Goal: Task Accomplishment & Management: Use online tool/utility

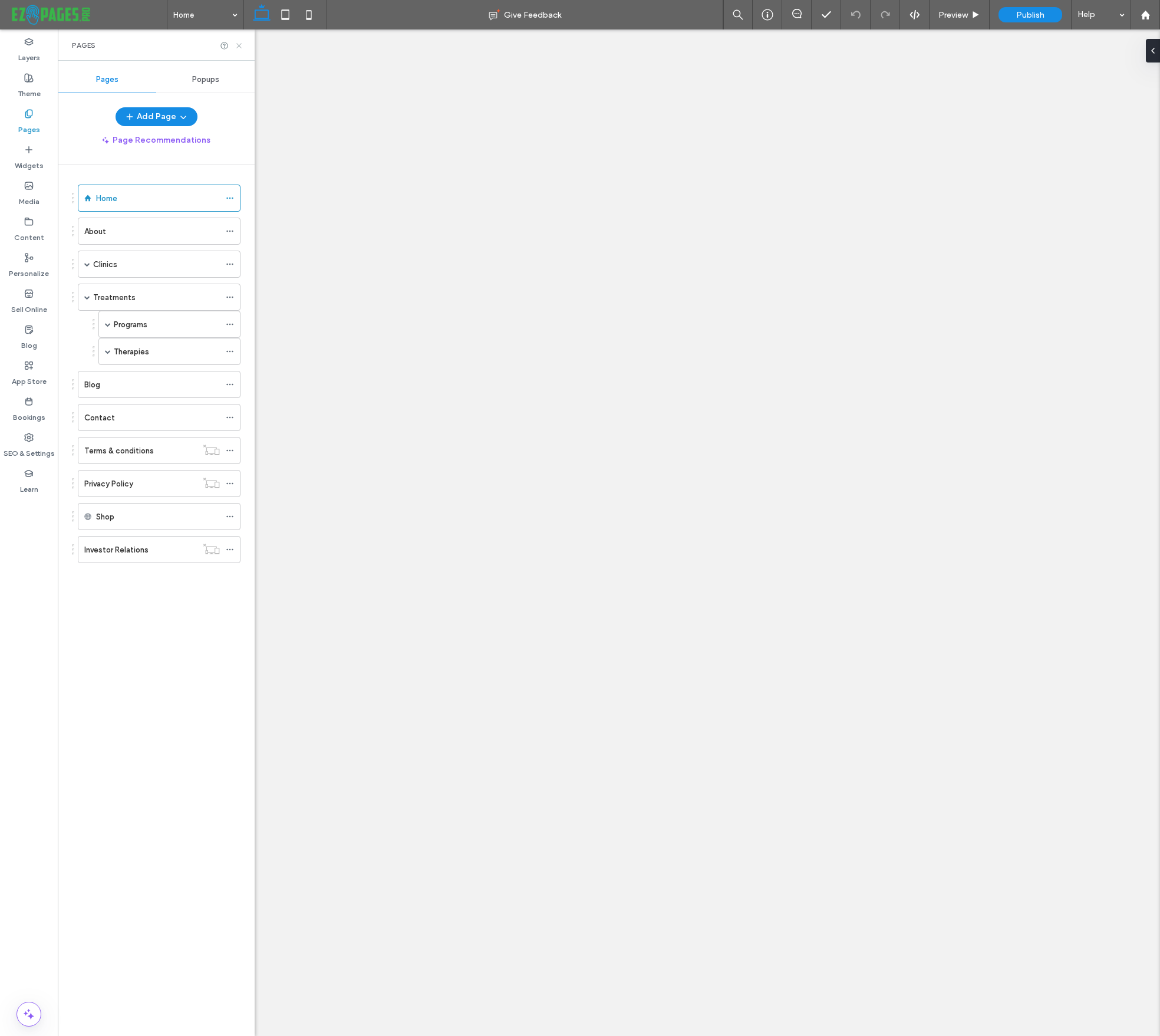
click at [238, 44] on icon at bounding box center [238, 45] width 9 height 9
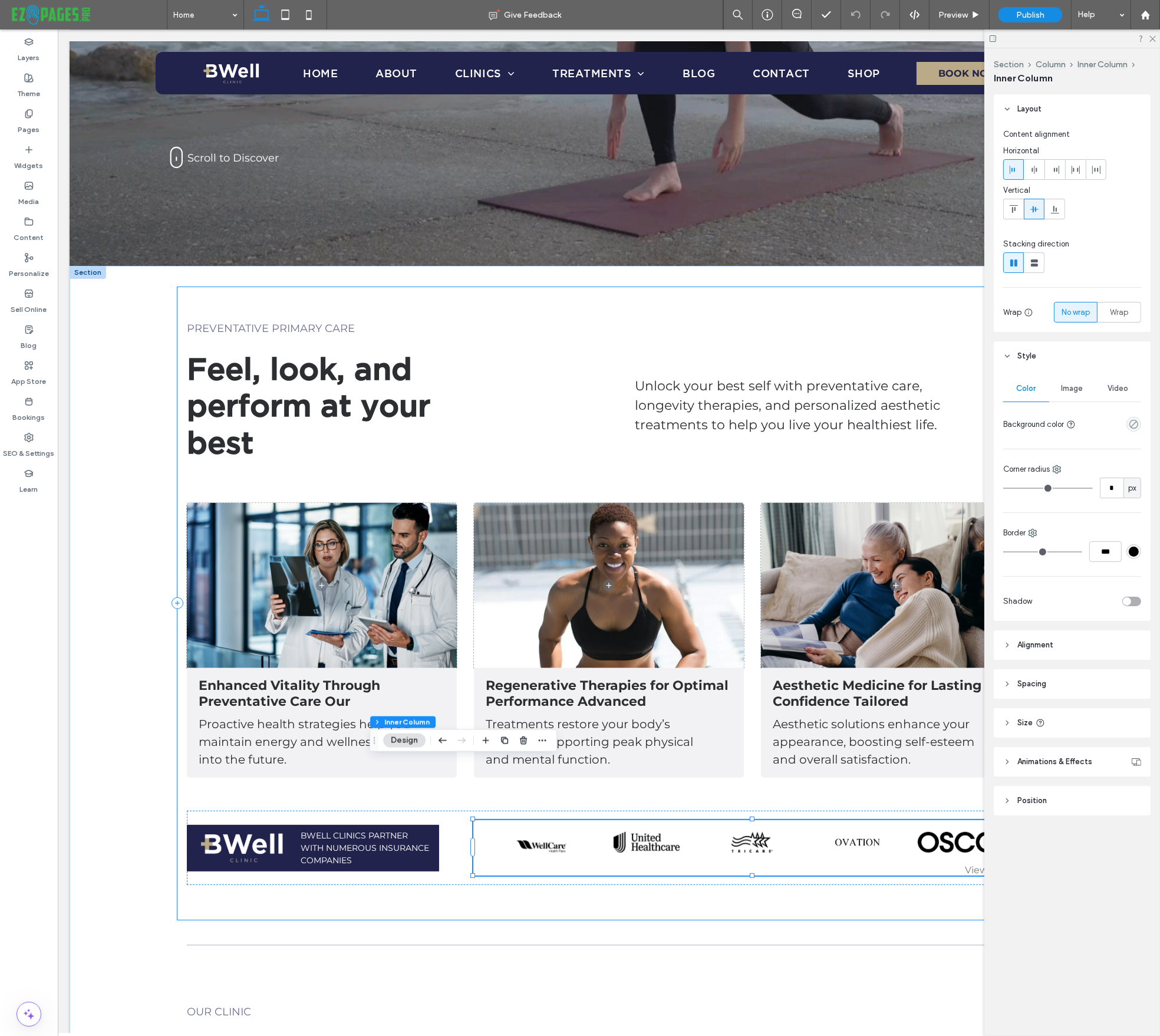
click at [985, 865] on div "View more" at bounding box center [751, 870] width 539 height 11
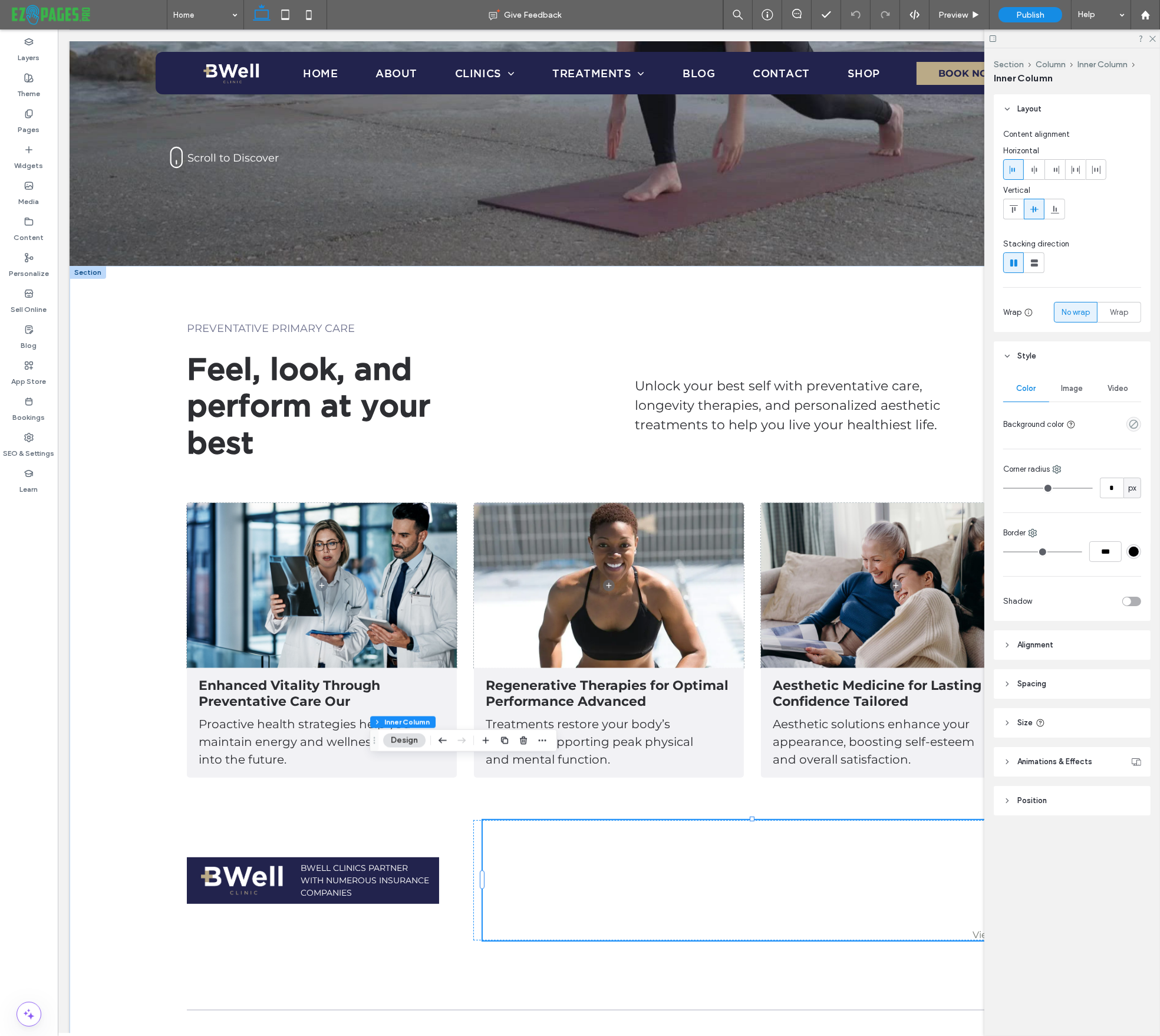
click at [985, 865] on link at bounding box center [962, 874] width 94 height 21
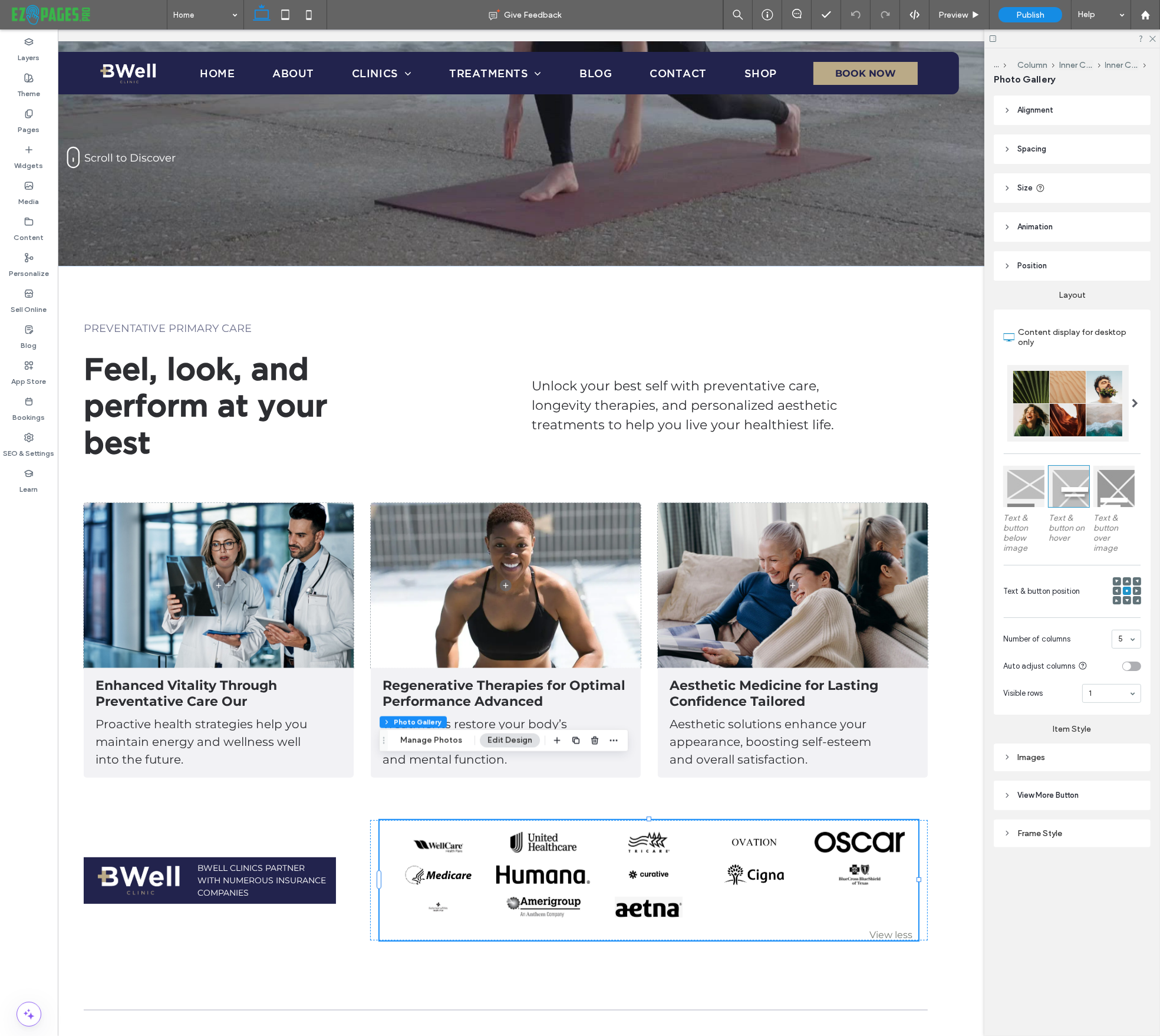
scroll to position [439, 0]
click at [374, 820] on div "Button Button Button Button Button Button Button Button Button Button Button Bu…" at bounding box center [649, 880] width 557 height 120
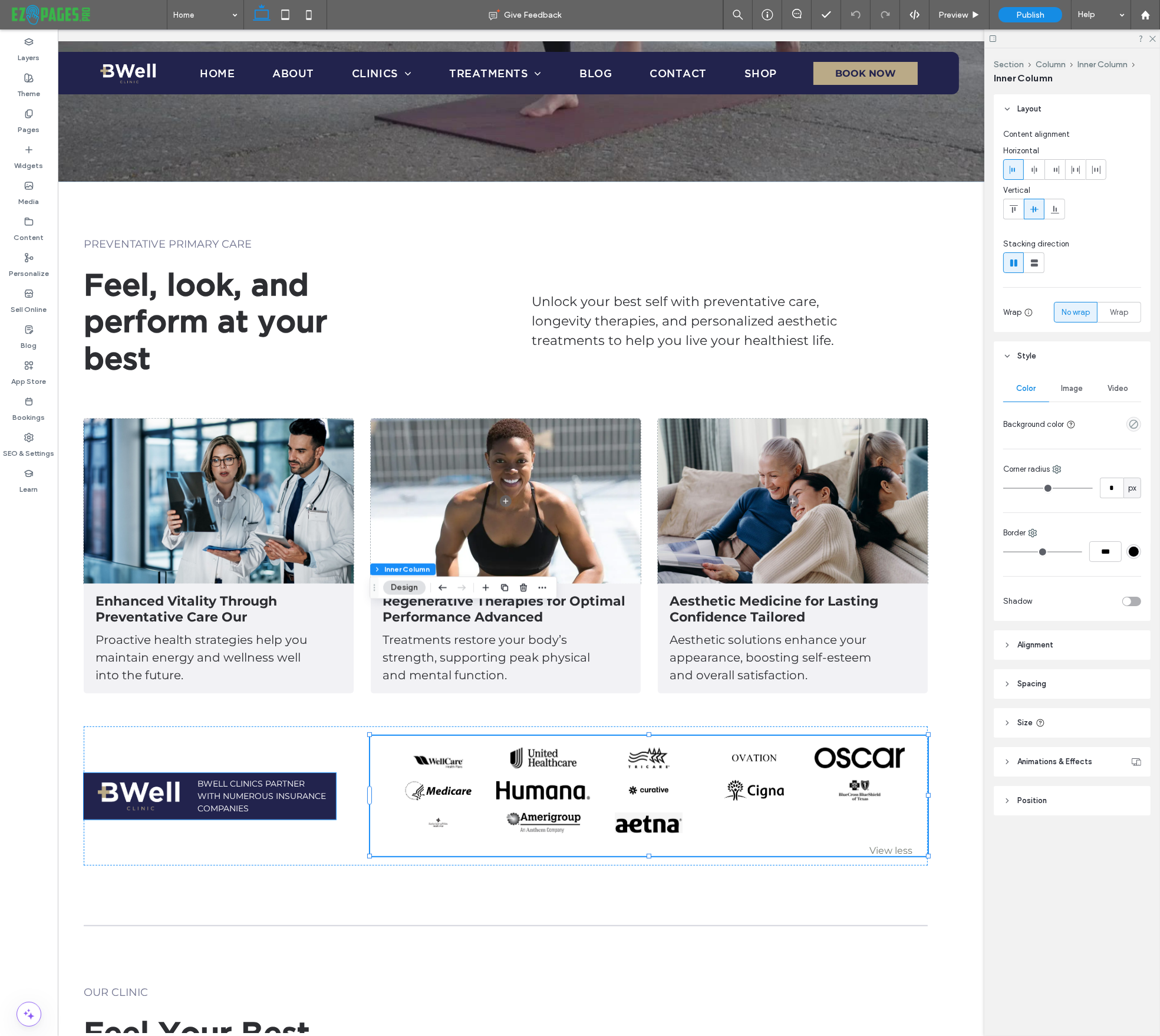
scroll to position [592, 0]
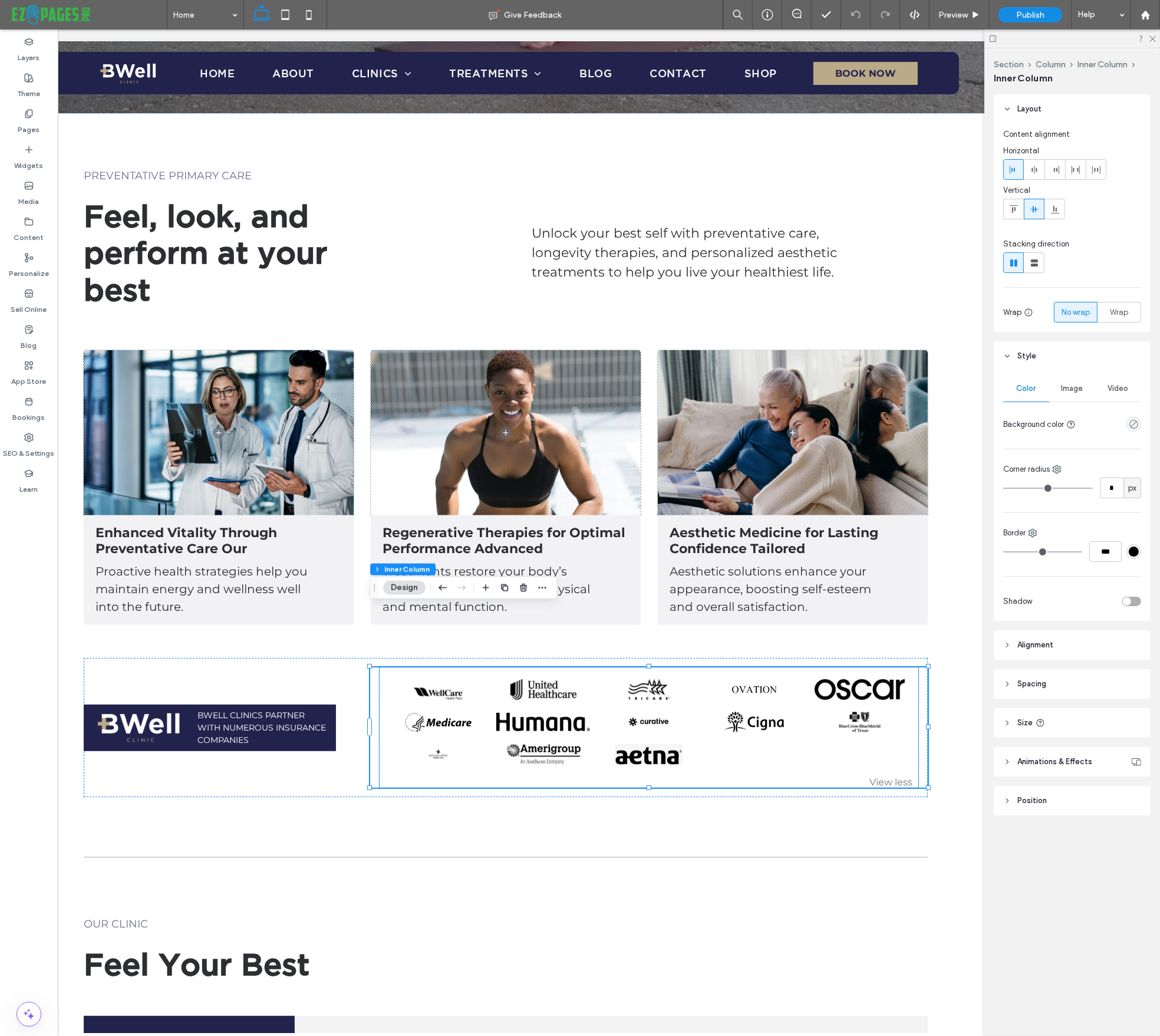
click at [374, 668] on div "Button Button Button Button Button Button Button Button Button Button Button Bu…" at bounding box center [649, 728] width 557 height 120
click at [1116, 304] on div "Wrap" at bounding box center [1120, 312] width 29 height 20
click at [865, 706] on li "Button" at bounding box center [860, 722] width 105 height 32
click at [763, 680] on link at bounding box center [753, 689] width 94 height 21
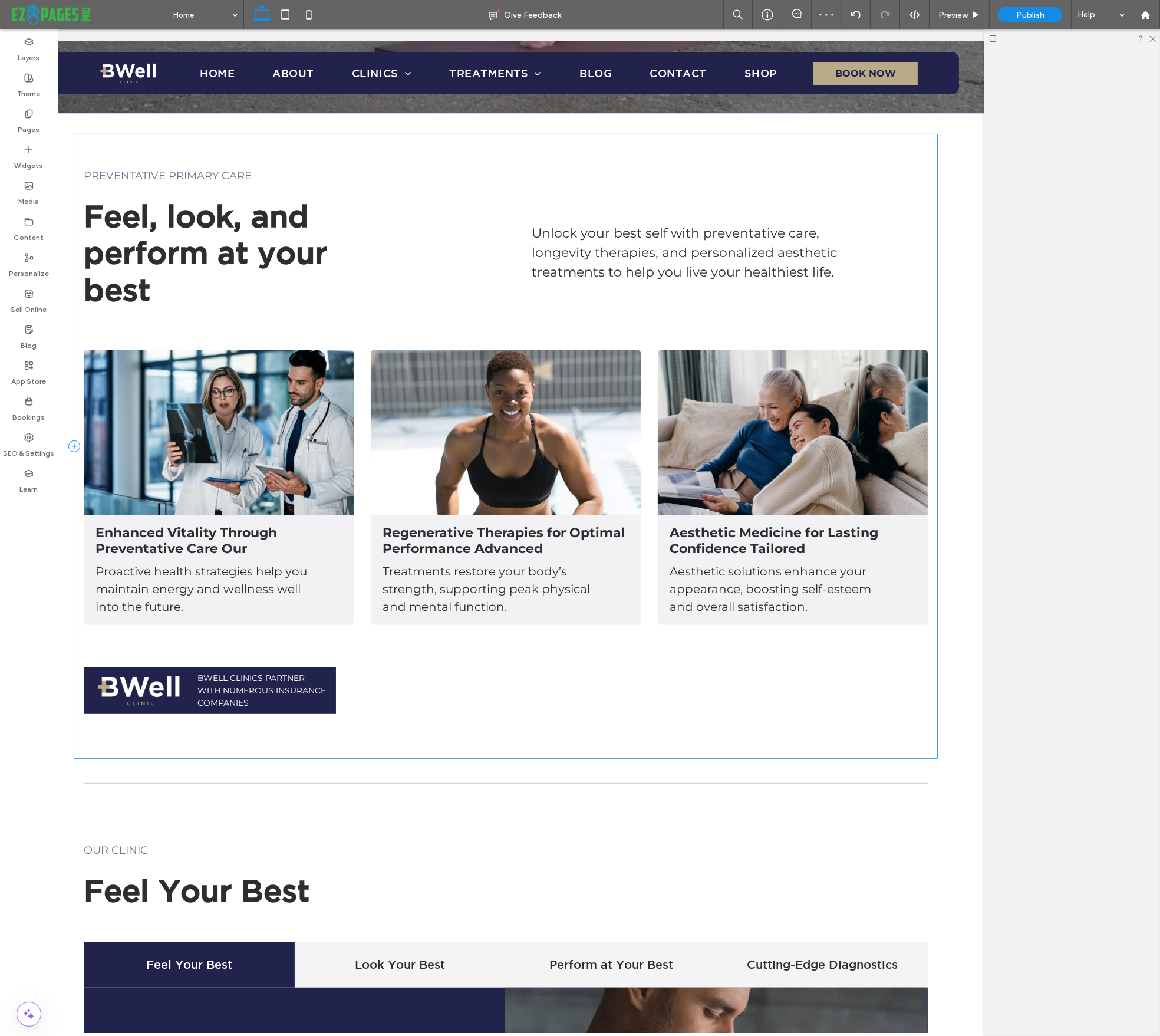
scroll to position [637, 0]
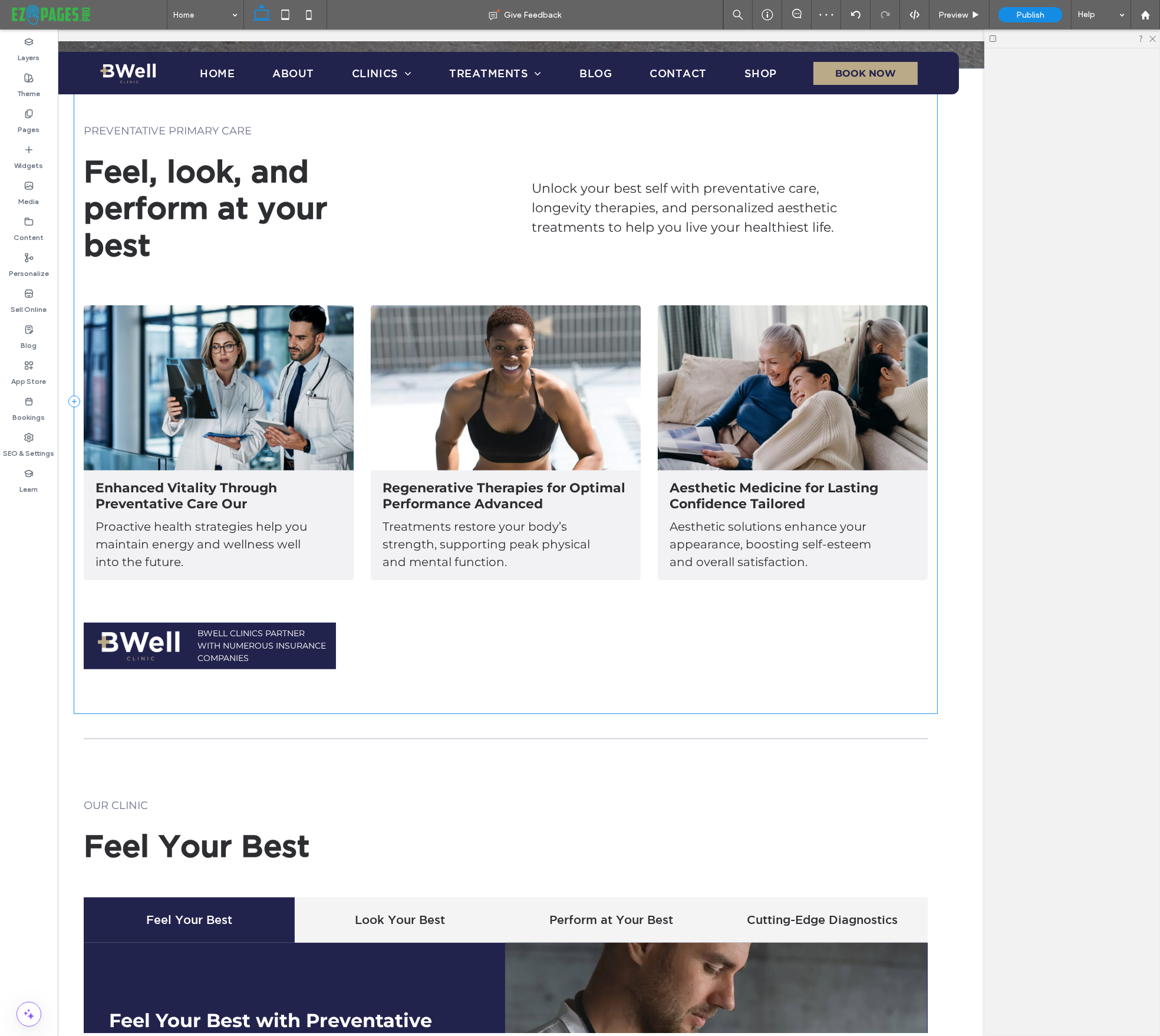
click at [473, 614] on div "BWell Clinics Partner with numerous insurance companies" at bounding box center [505, 646] width 844 height 65
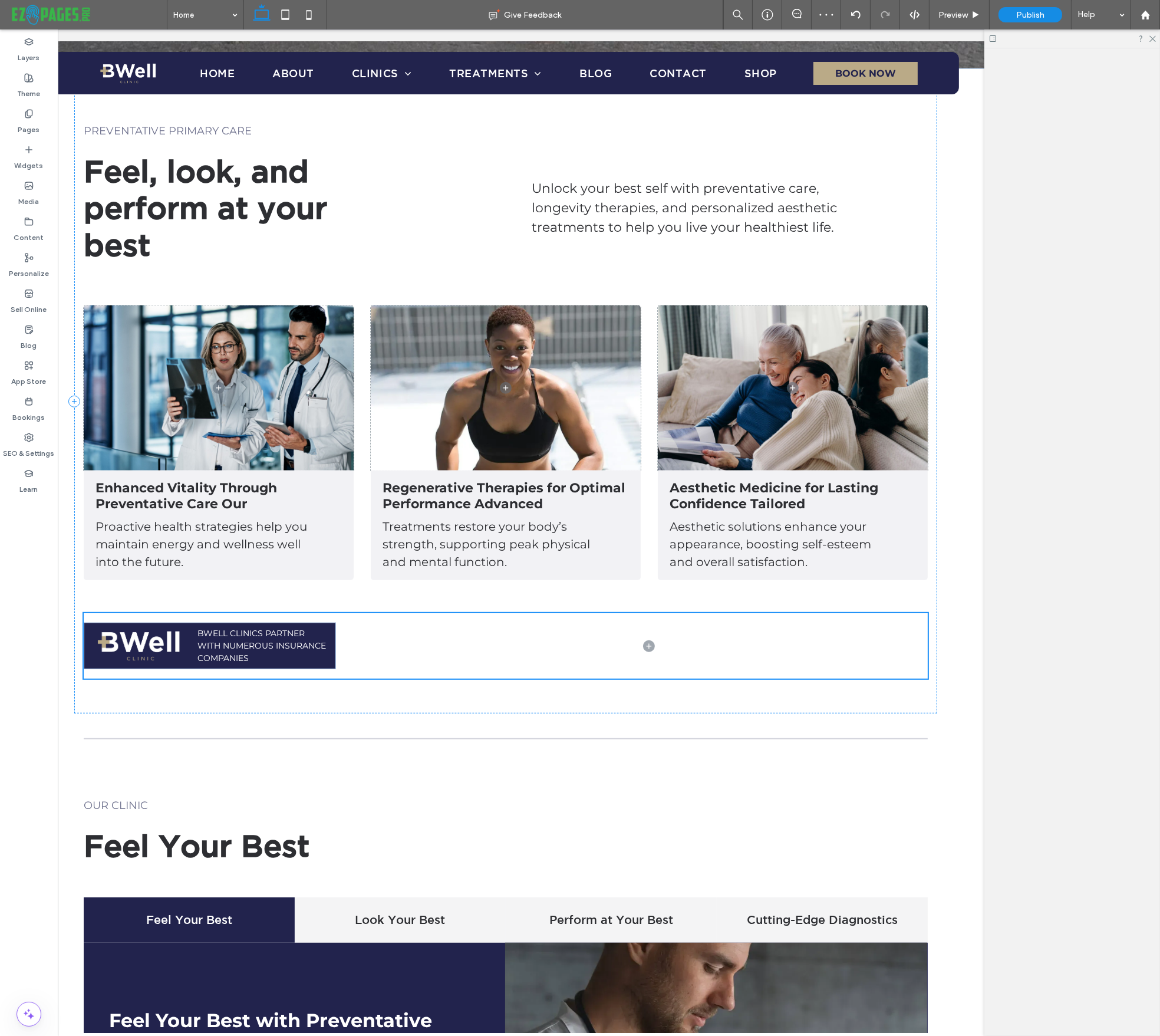
click at [386, 614] on div "BWell Clinics Partner with numerous insurance companies" at bounding box center [505, 646] width 844 height 65
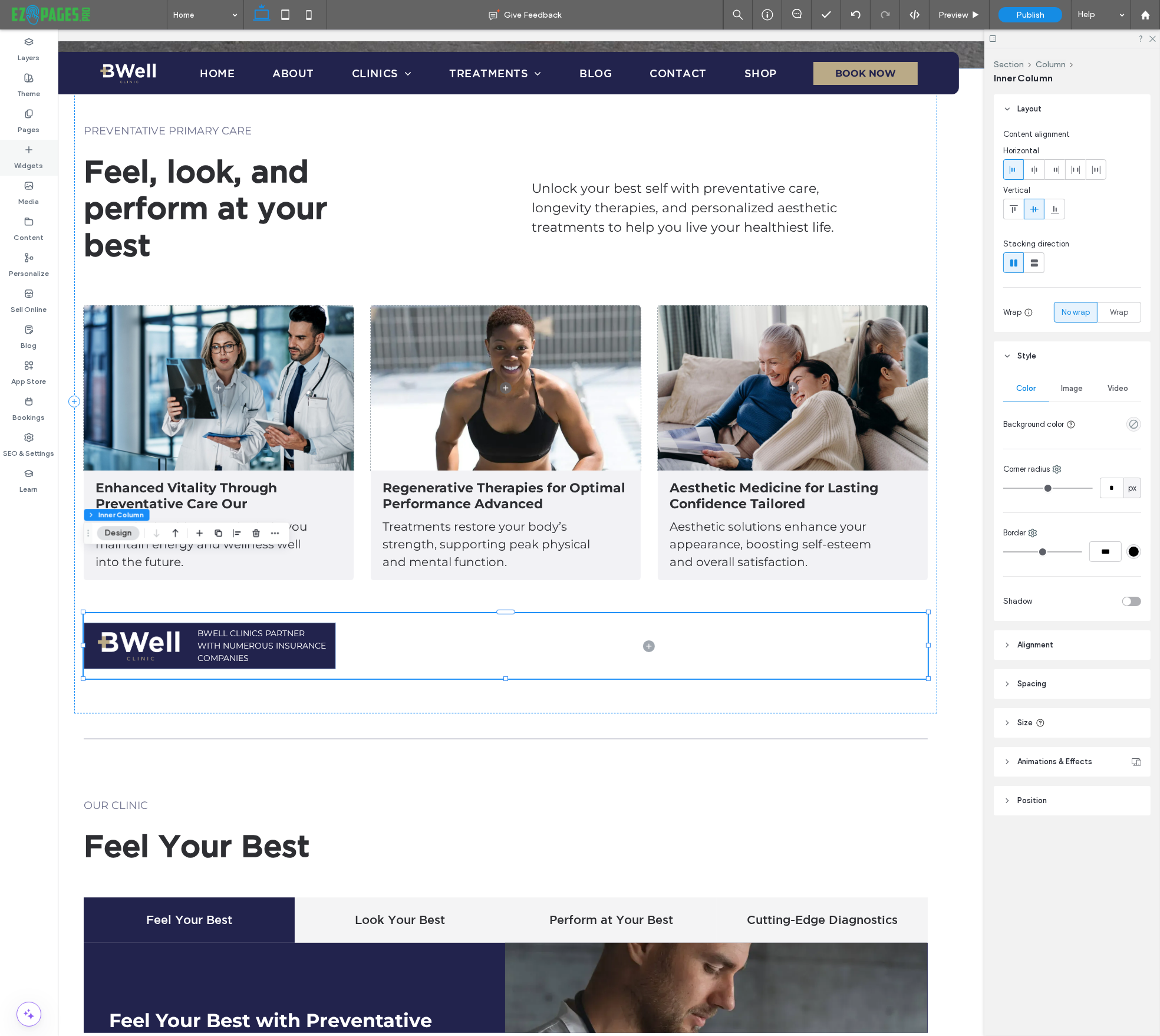
click at [22, 158] on label "Widgets" at bounding box center [29, 162] width 29 height 17
click at [31, 157] on label "Widgets" at bounding box center [29, 162] width 29 height 17
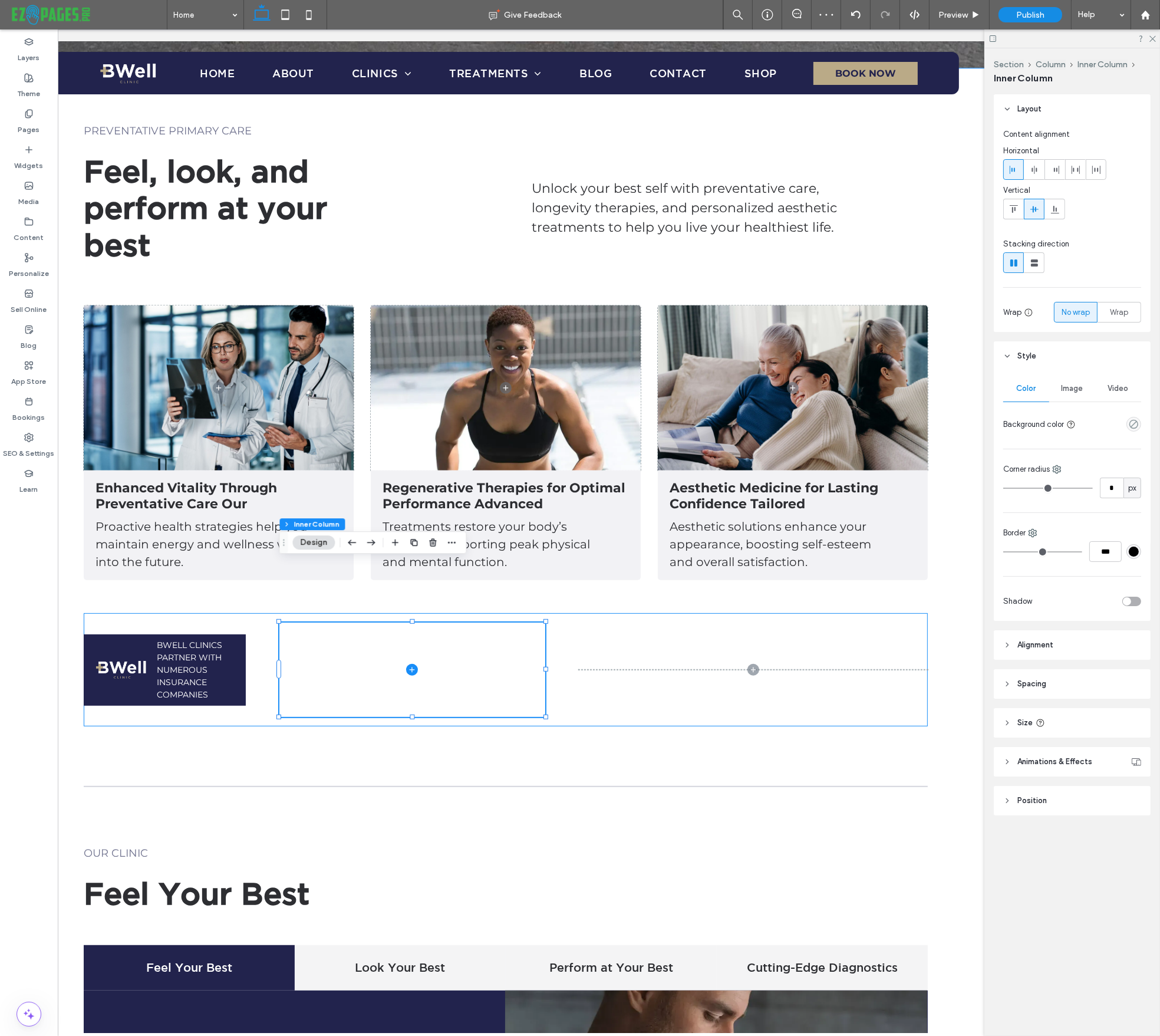
click at [683, 614] on div "BWell Clinics Partner with numerous insurance companies" at bounding box center [505, 670] width 844 height 113
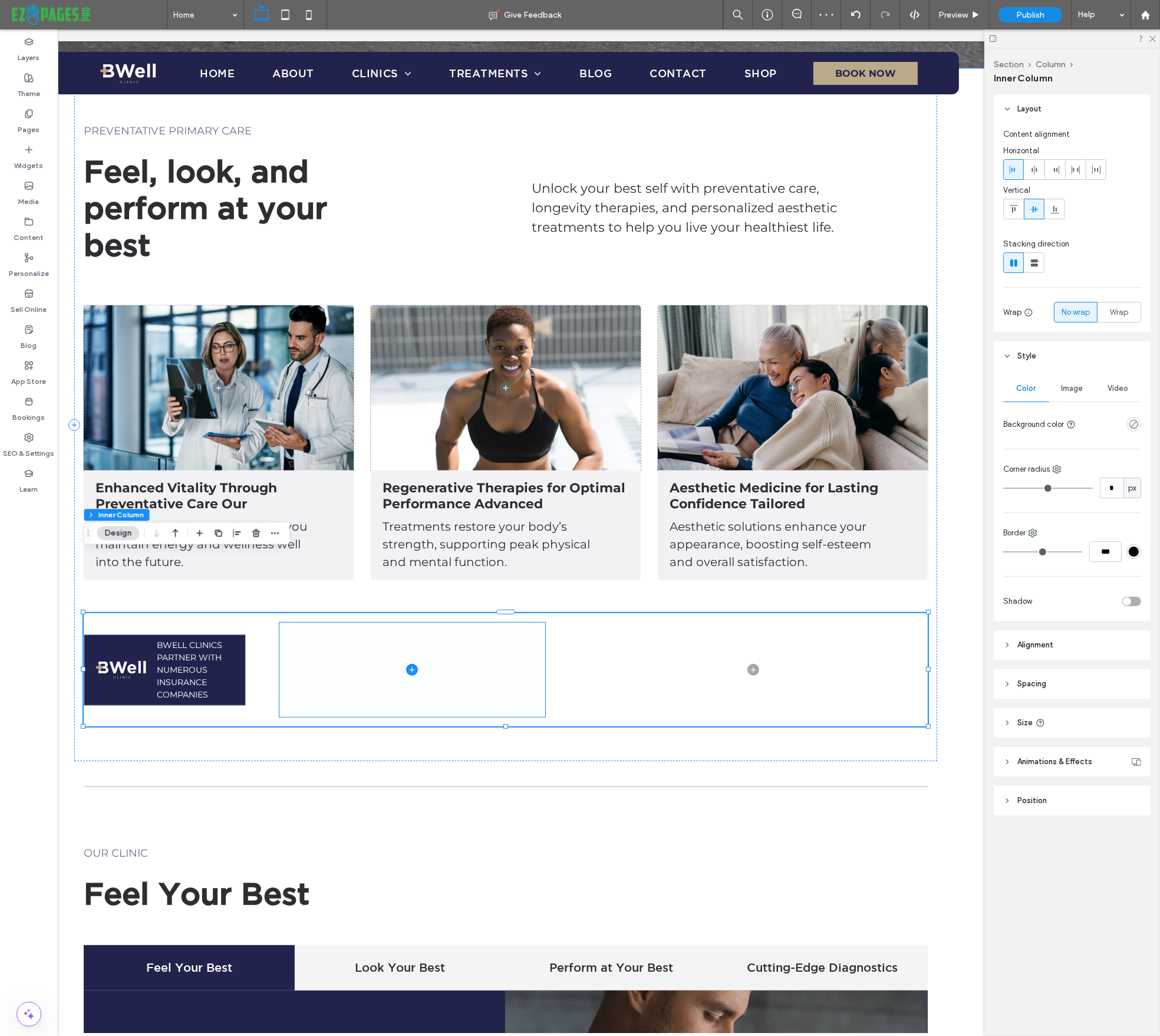
drag, startPoint x: 479, startPoint y: 621, endPoint x: 498, endPoint y: 613, distance: 20.6
click at [479, 622] on span at bounding box center [413, 670] width 266 height 95
click at [498, 622] on span at bounding box center [413, 670] width 266 height 95
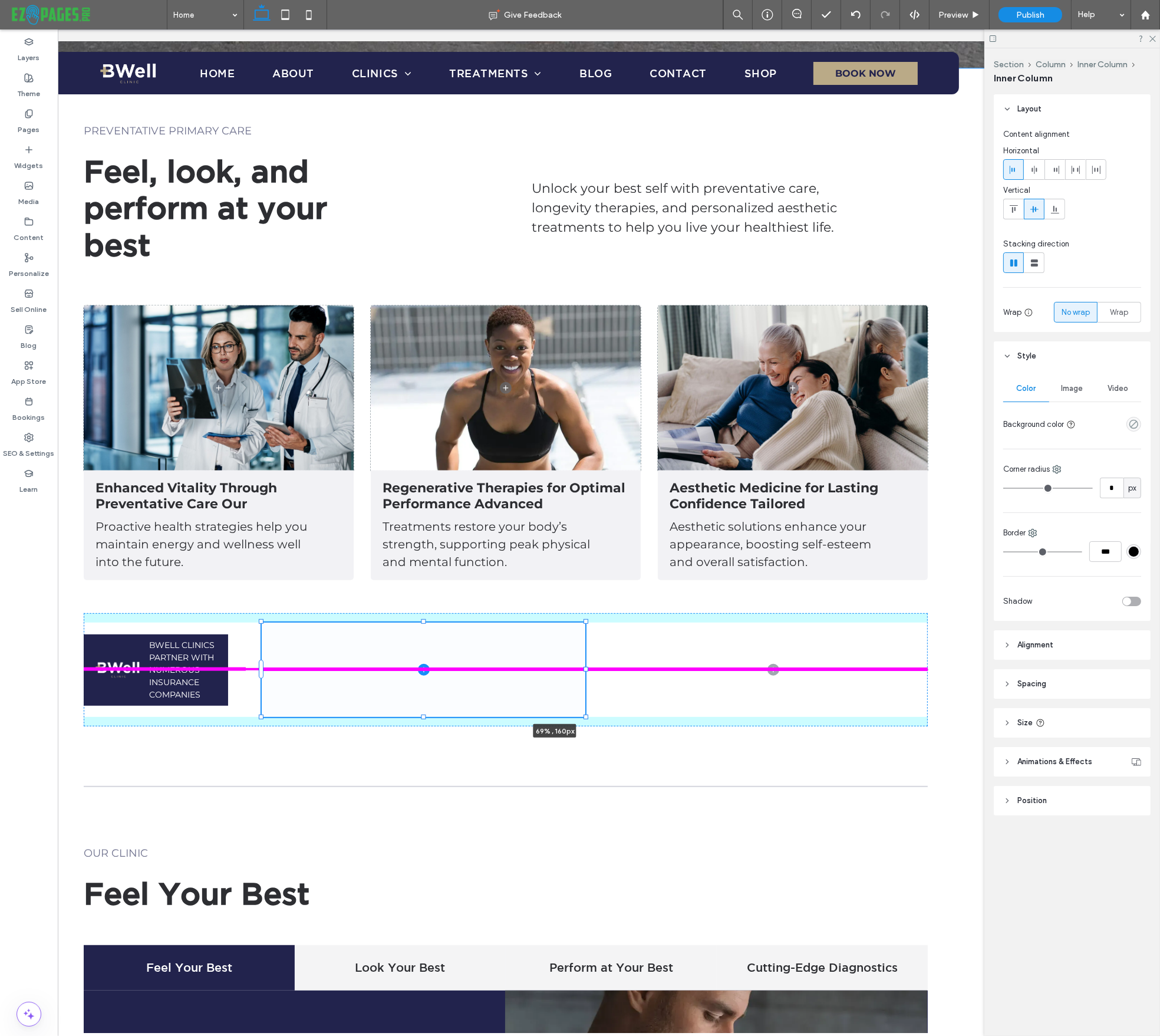
drag, startPoint x: 572, startPoint y: 612, endPoint x: 866, endPoint y: 626, distance: 294.3
click at [866, 626] on div "PREVENTATIVE PRIMARY CARE Feel, look, and perform at your best Unlock your best…" at bounding box center [506, 739] width 1079 height 1341
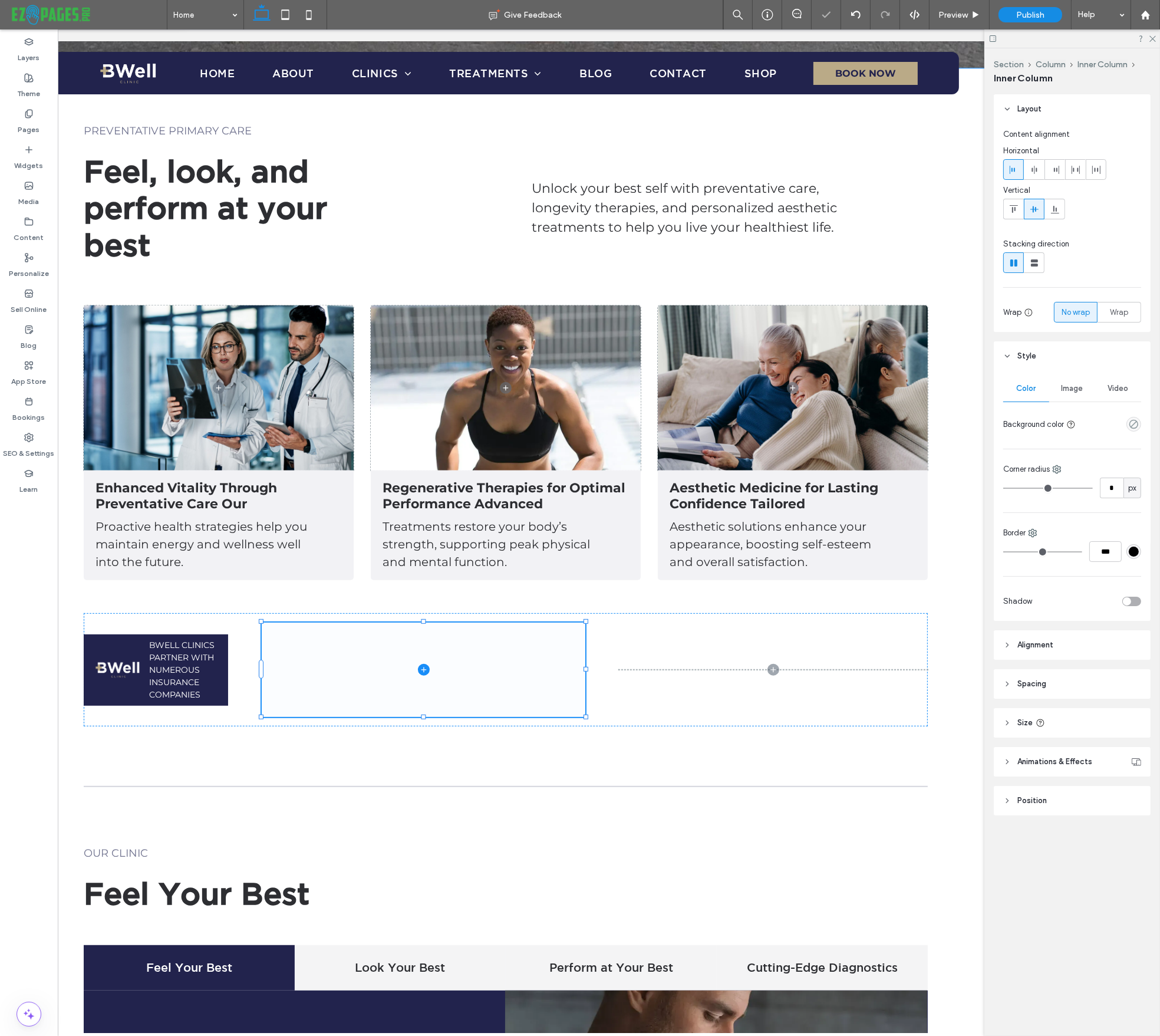
type input "**"
type input "****"
click at [644, 614] on div "BWell Clinics Partner with numerous insurance companies 69% , 160px" at bounding box center [505, 670] width 844 height 113
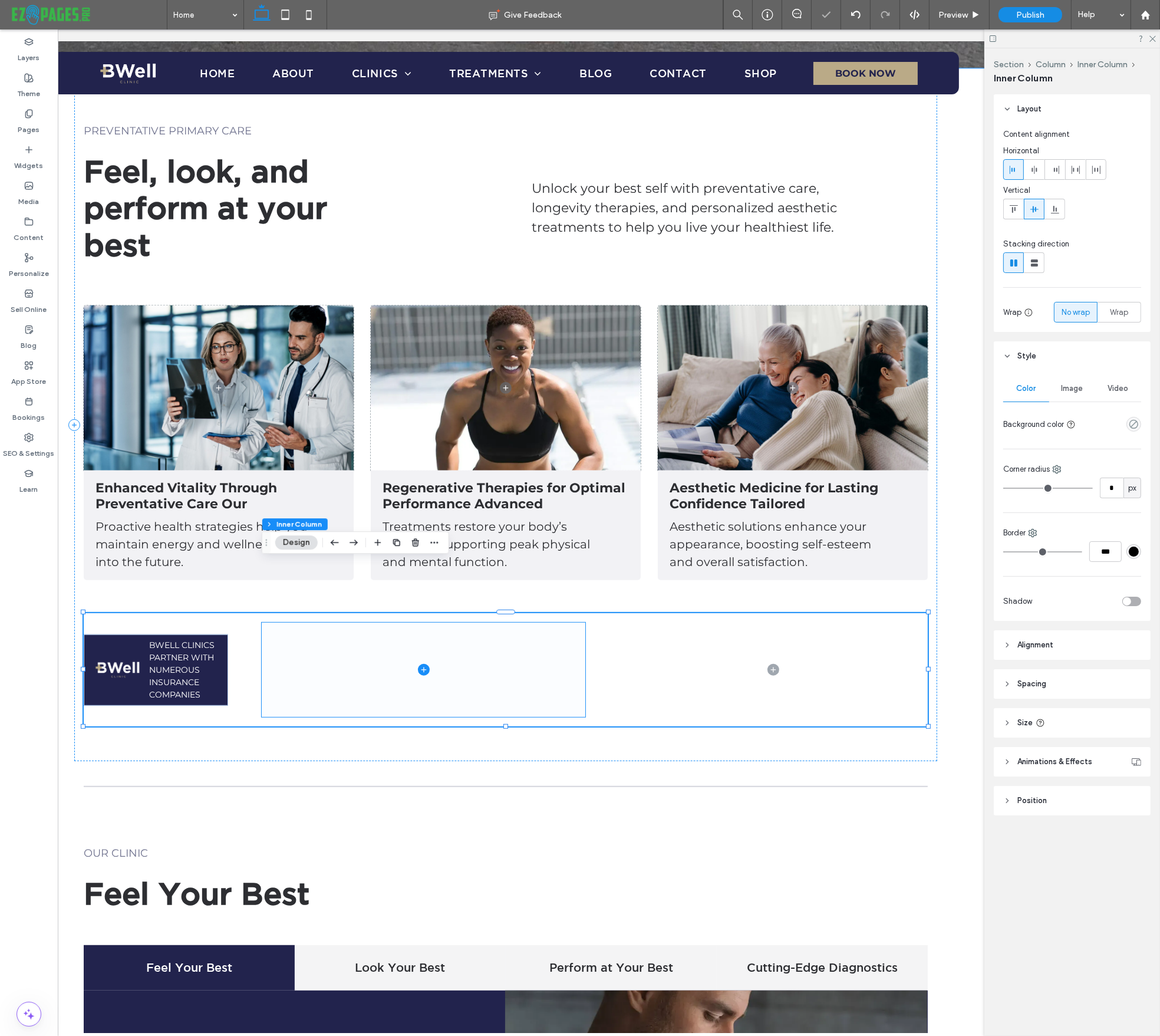
click at [644, 614] on div "BWell Clinics Partner with numerous insurance companies" at bounding box center [505, 670] width 844 height 113
click at [434, 622] on span at bounding box center [423, 670] width 324 height 95
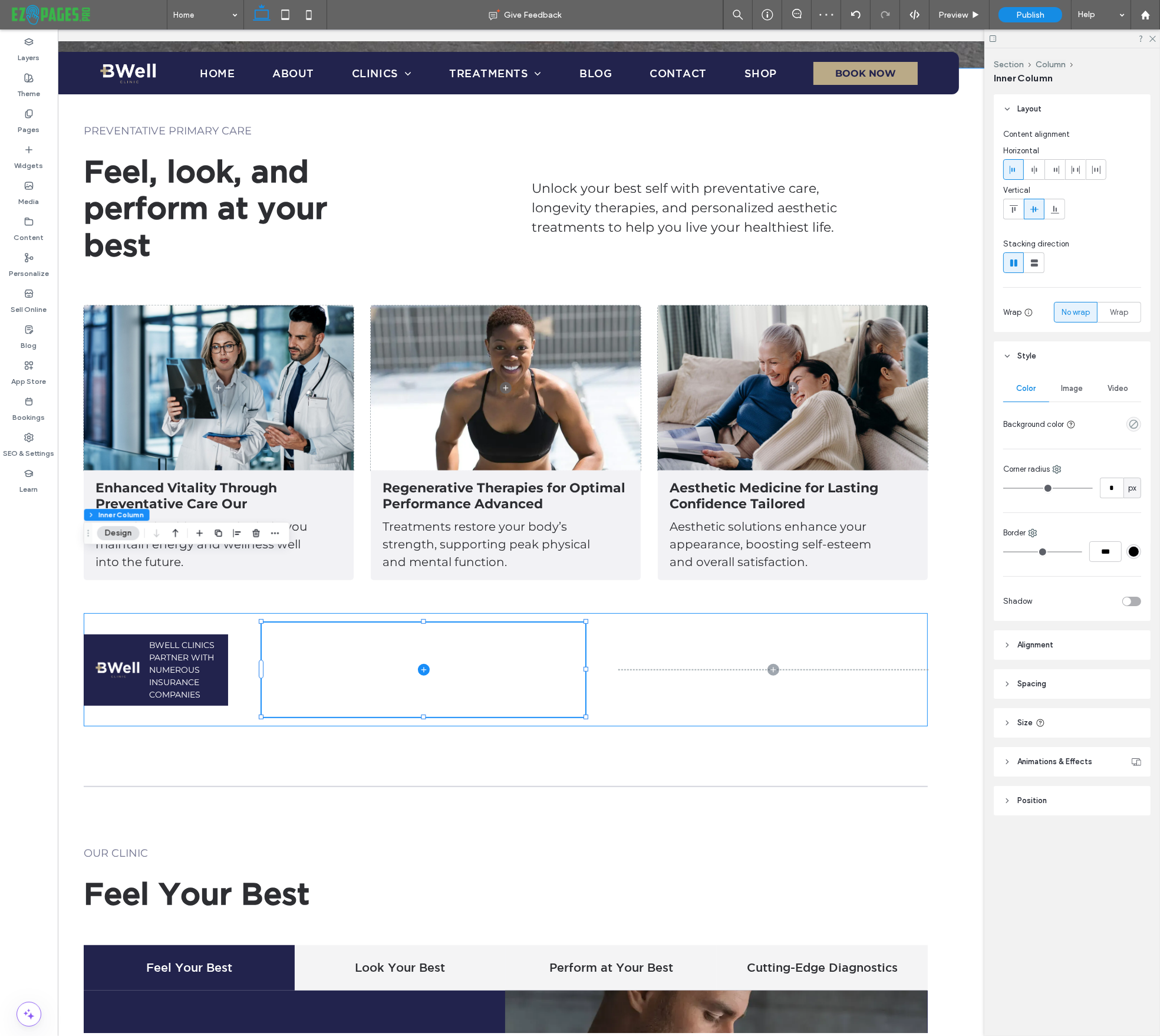
drag, startPoint x: 602, startPoint y: 603, endPoint x: 697, endPoint y: 293, distance: 324.2
click at [571, 622] on span at bounding box center [423, 670] width 324 height 95
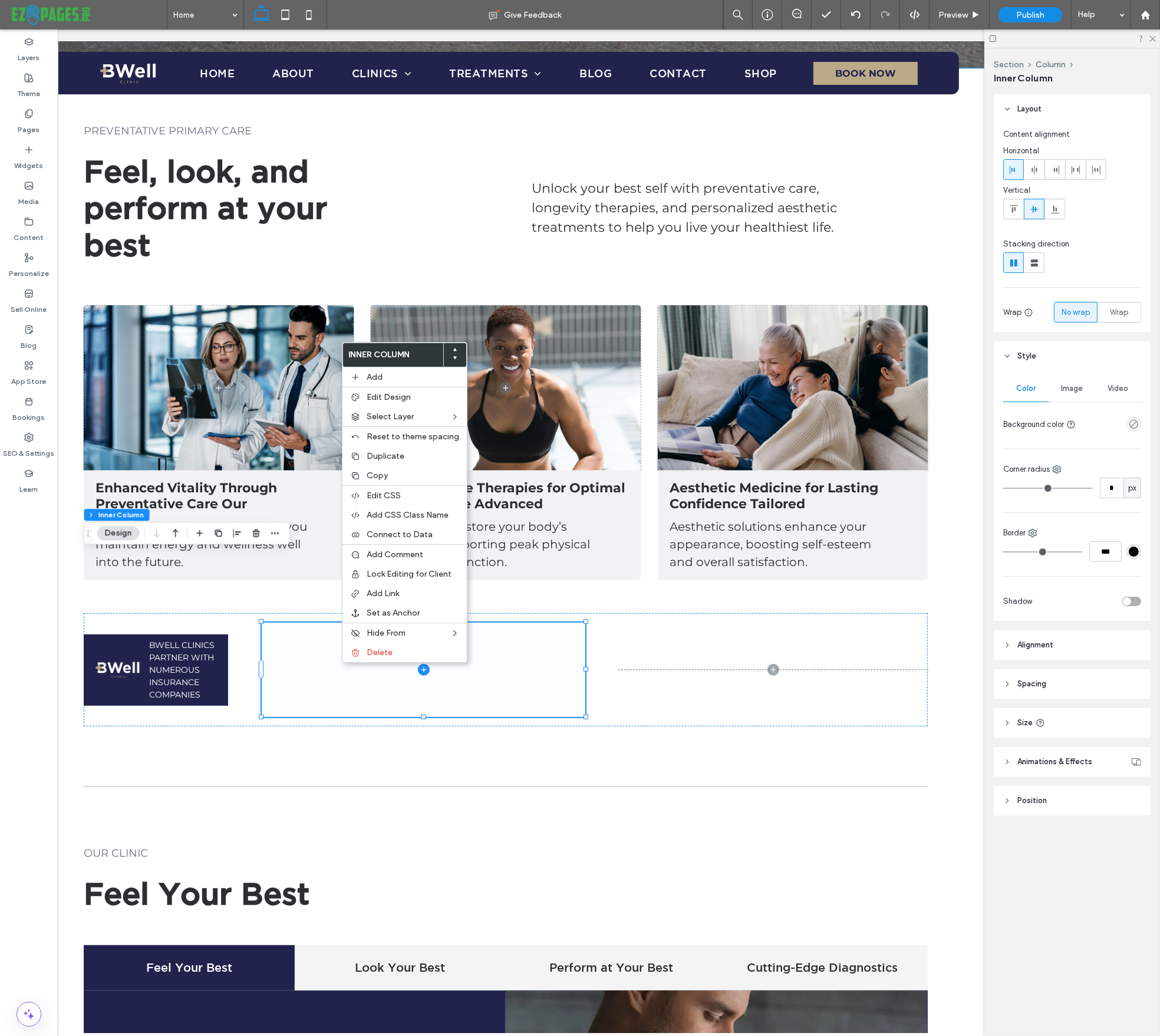
click at [523, 622] on span at bounding box center [423, 670] width 324 height 95
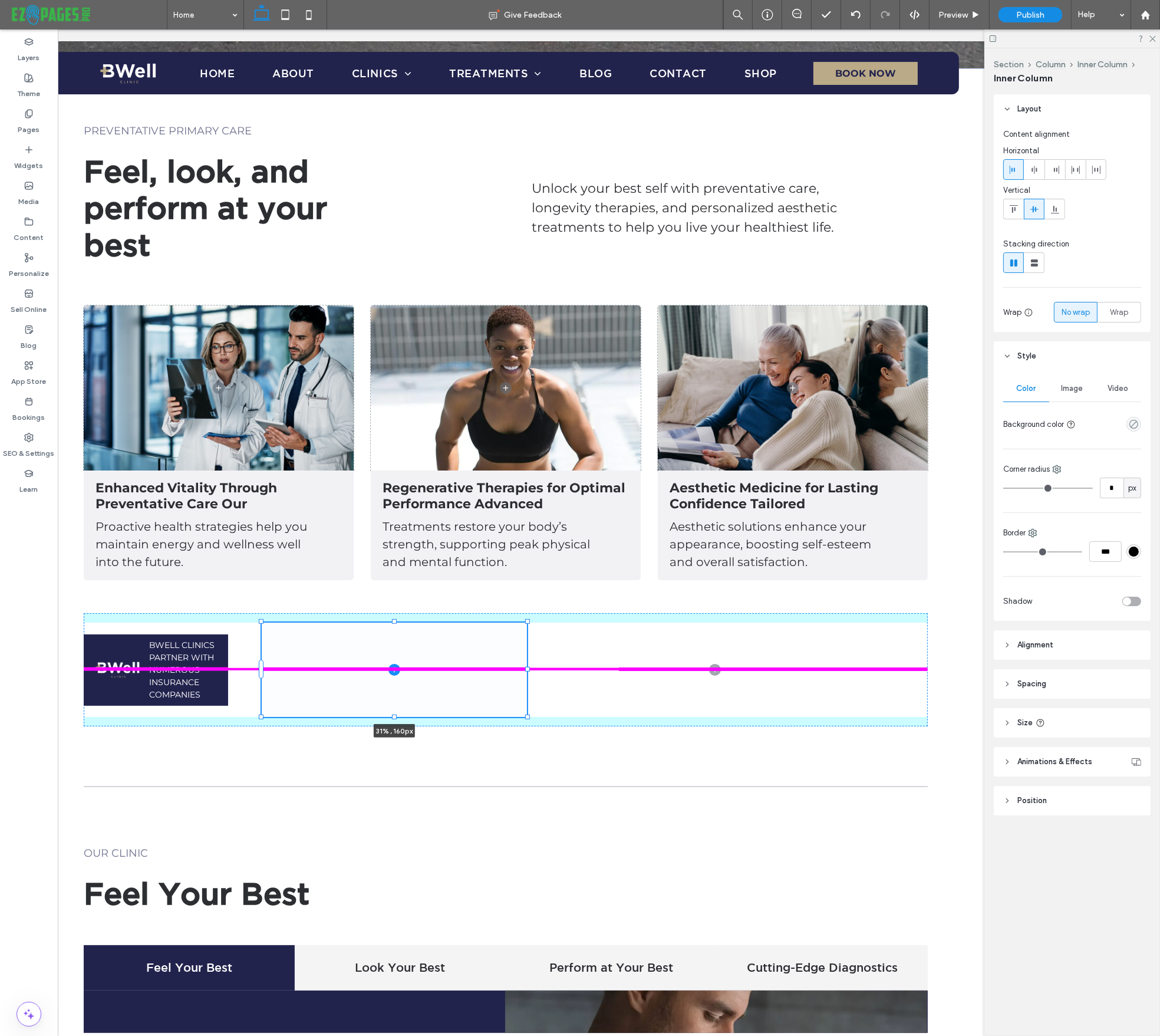
drag, startPoint x: 585, startPoint y: 611, endPoint x: 527, endPoint y: 643, distance: 66.2
click at [527, 643] on div "PREVENTATIVE PRIMARY CARE Feel, look, and perform at your best Unlock your best…" at bounding box center [506, 739] width 1079 height 1341
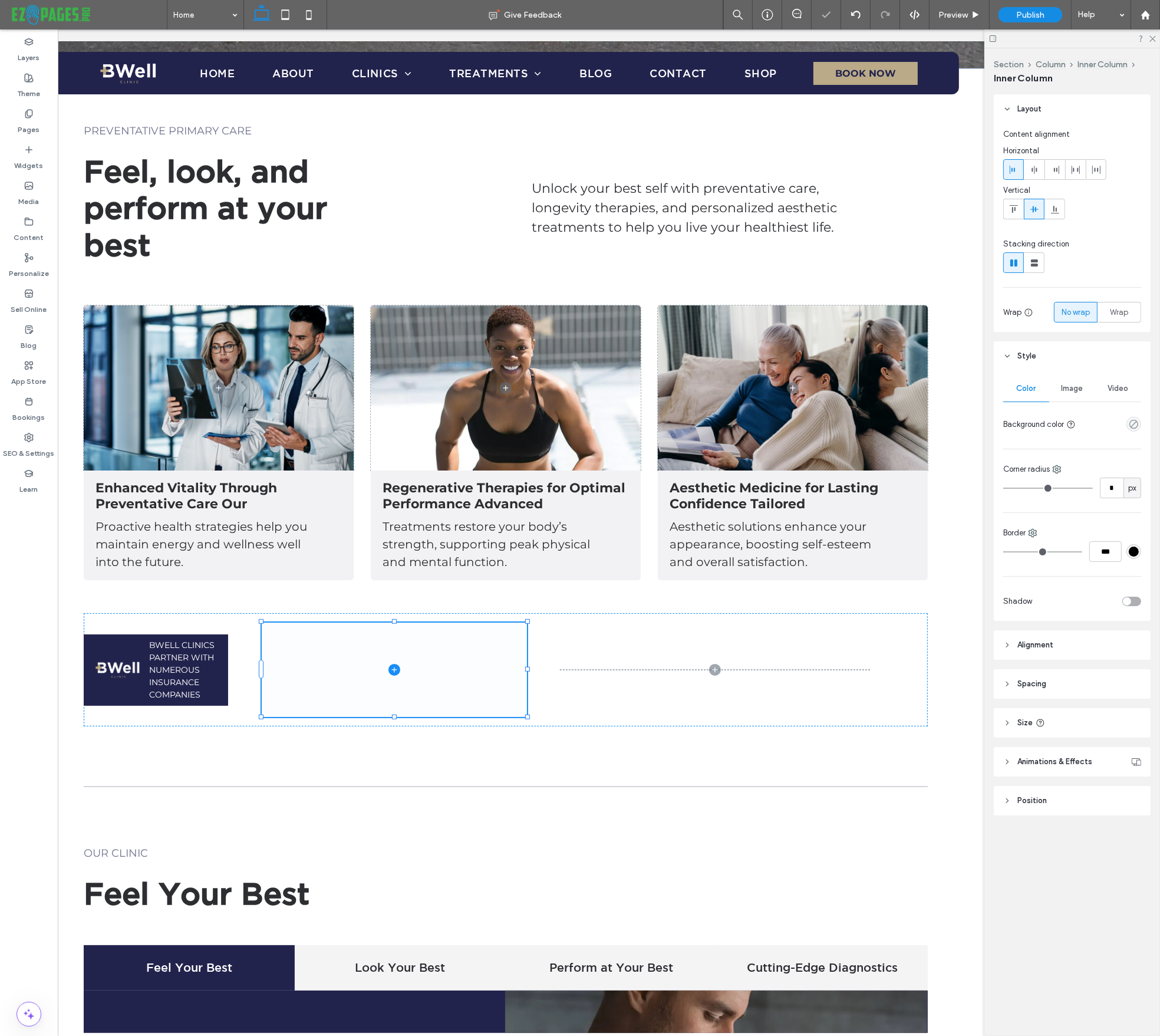
click at [640, 614] on div "BWell Clinics Partner with numerous insurance companies 31% , 160px" at bounding box center [505, 670] width 844 height 113
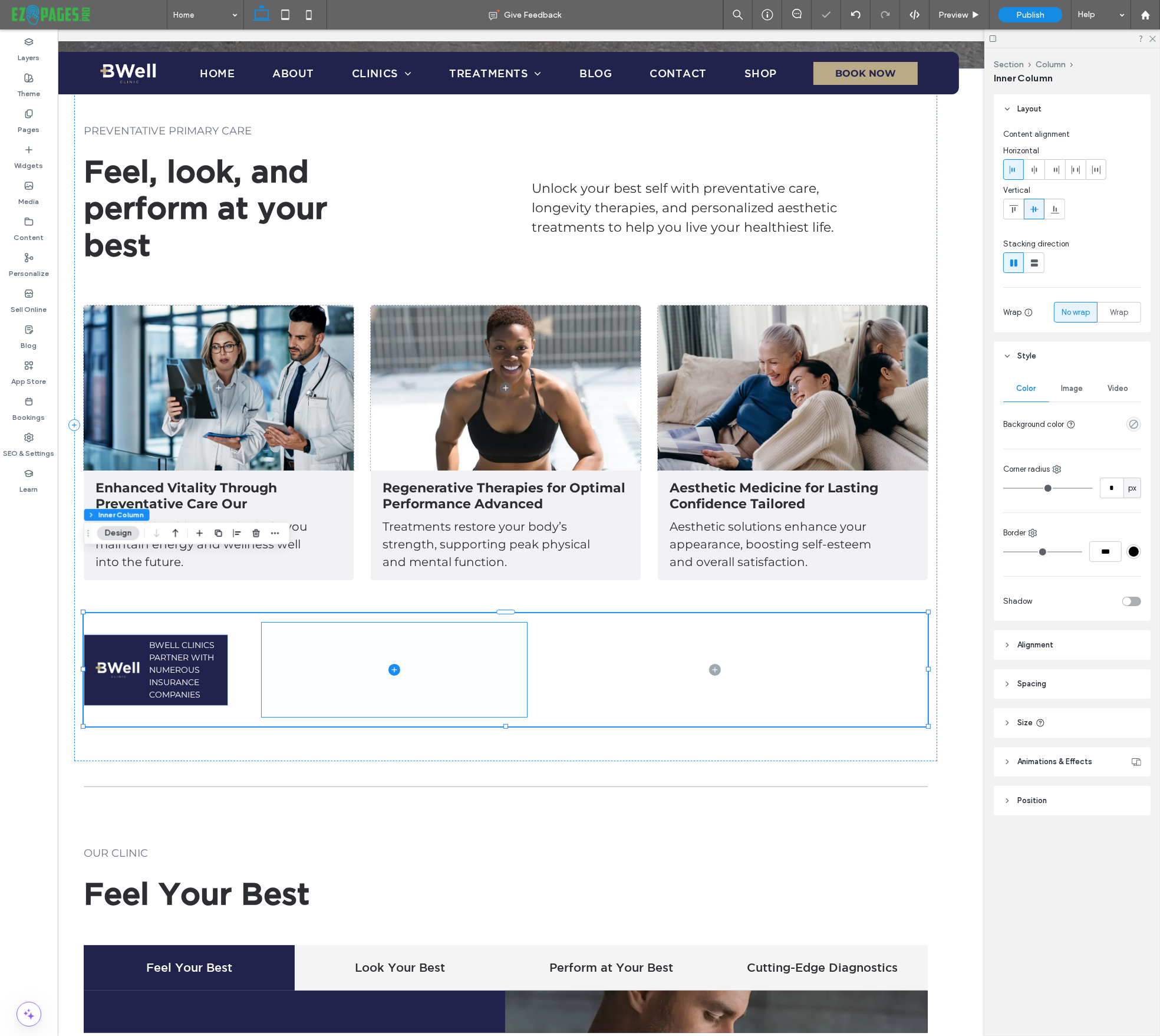
click at [640, 614] on div "BWell Clinics Partner with numerous insurance companies" at bounding box center [505, 670] width 844 height 113
click at [30, 56] on label "Layers" at bounding box center [30, 54] width 22 height 17
drag, startPoint x: 634, startPoint y: 588, endPoint x: 30, endPoint y: 45, distance: 812.2
click at [30, 44] on use at bounding box center [29, 41] width 8 height 7
click at [30, 45] on icon at bounding box center [30, 42] width 10 height 10
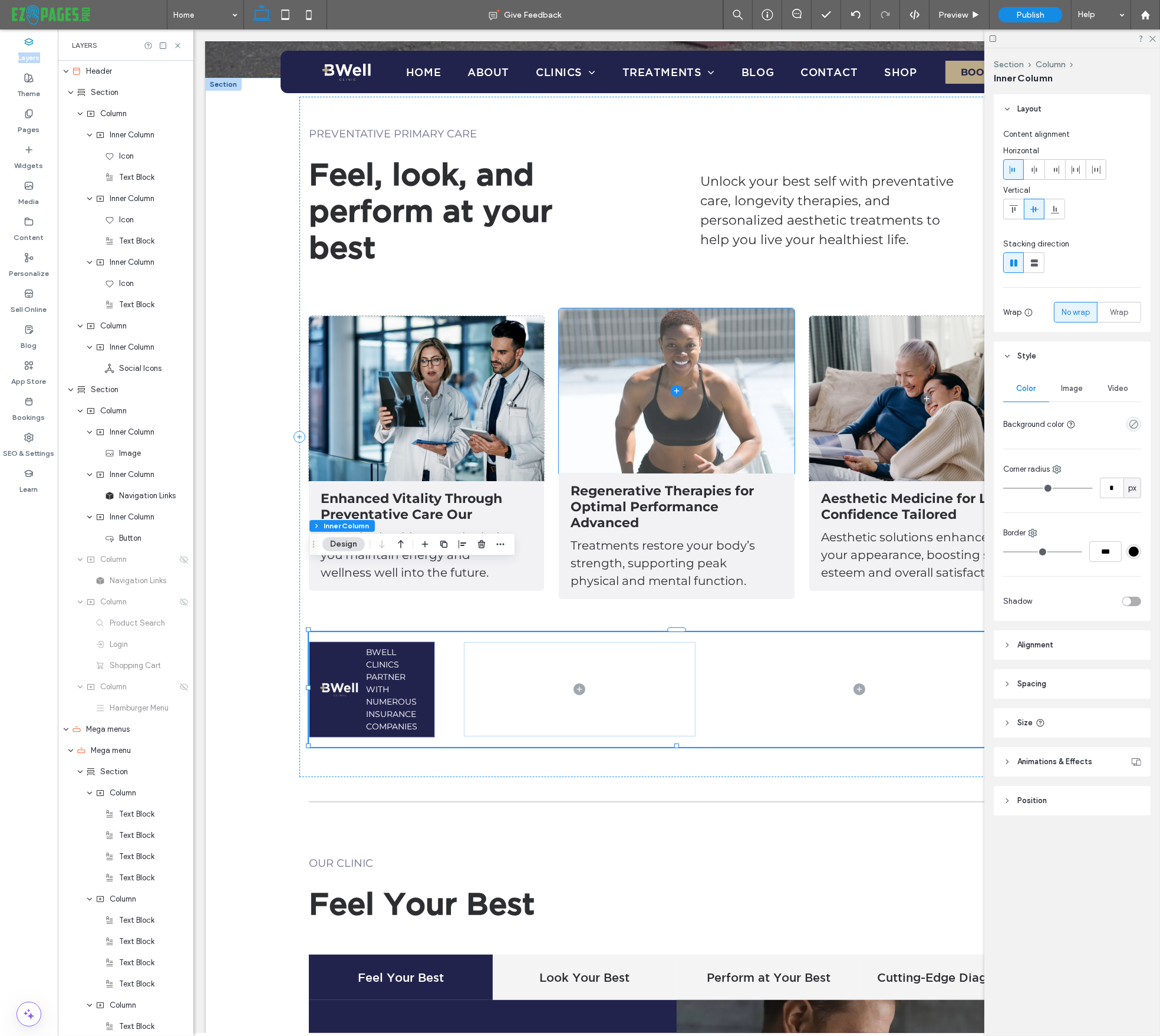
scroll to position [1411, 0]
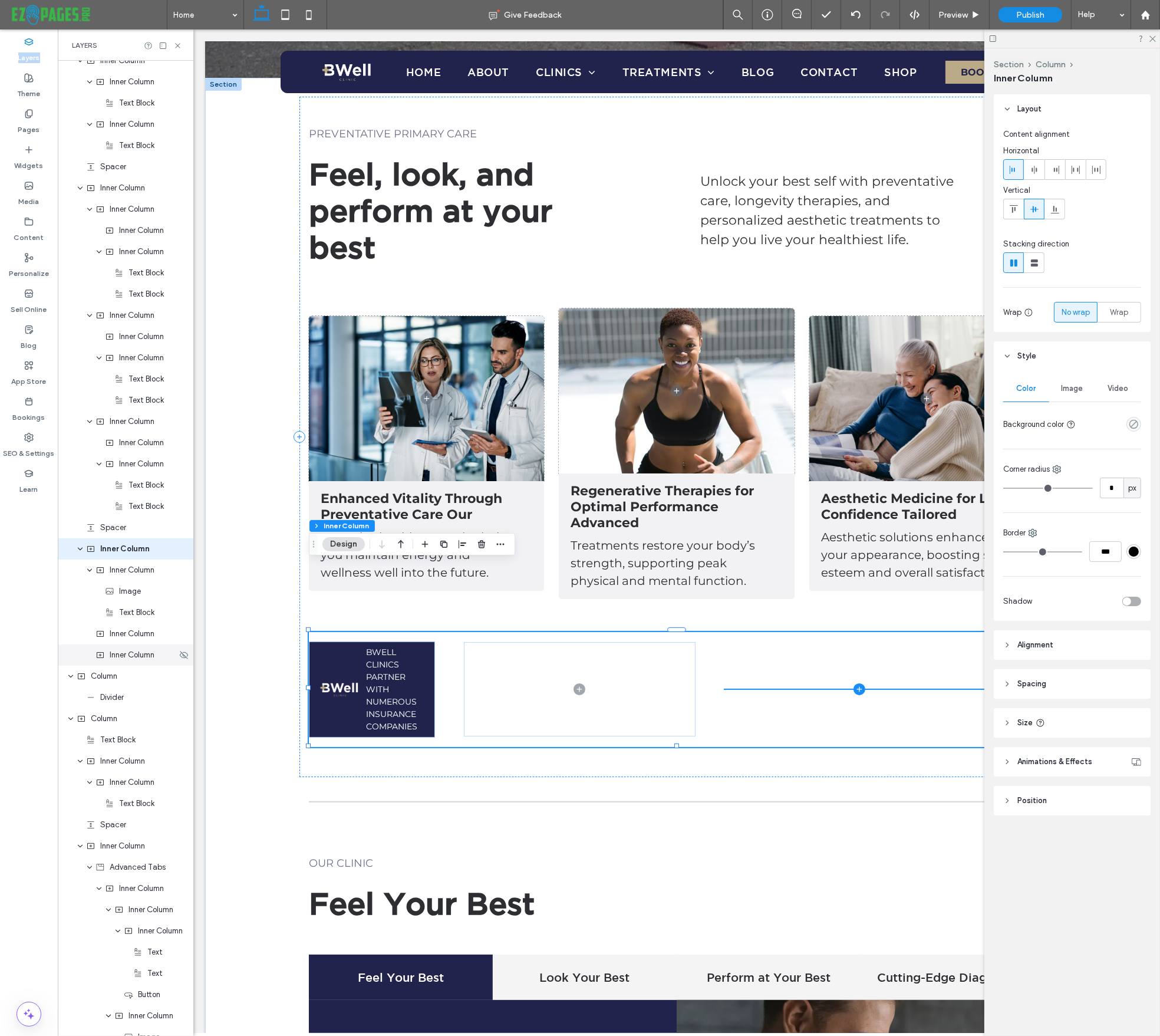
drag, startPoint x: 121, startPoint y: 655, endPoint x: 130, endPoint y: 657, distance: 9.2
click at [122, 657] on span "Inner Column" at bounding box center [131, 655] width 44 height 12
click at [131, 734] on span "Text Block" at bounding box center [118, 740] width 35 height 12
click at [134, 623] on div "Inner Column" at bounding box center [126, 634] width 136 height 22
click at [126, 543] on span "Inner Column" at bounding box center [122, 549] width 44 height 12
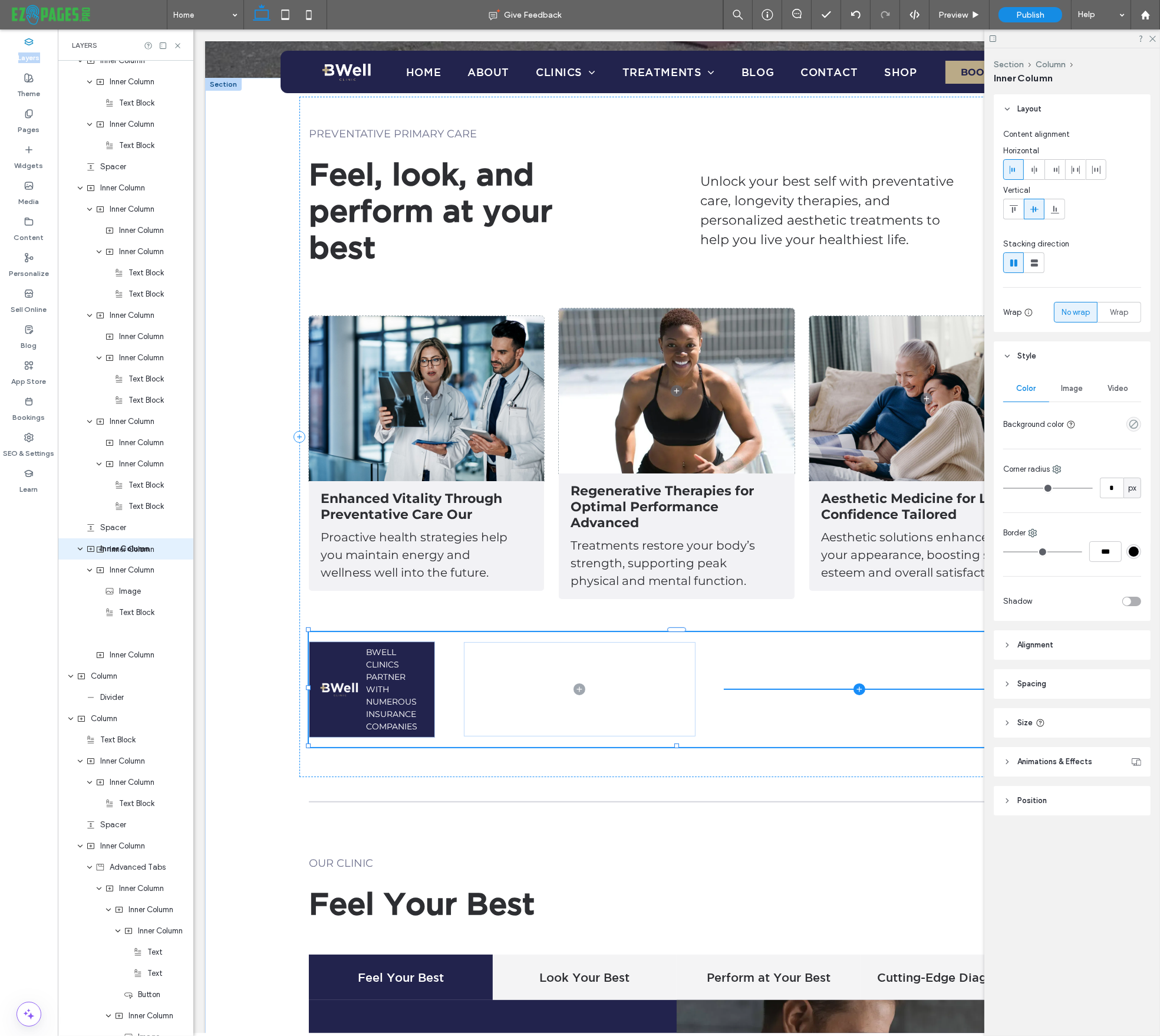
click at [111, 543] on span "Inner Column" at bounding box center [125, 549] width 49 height 12
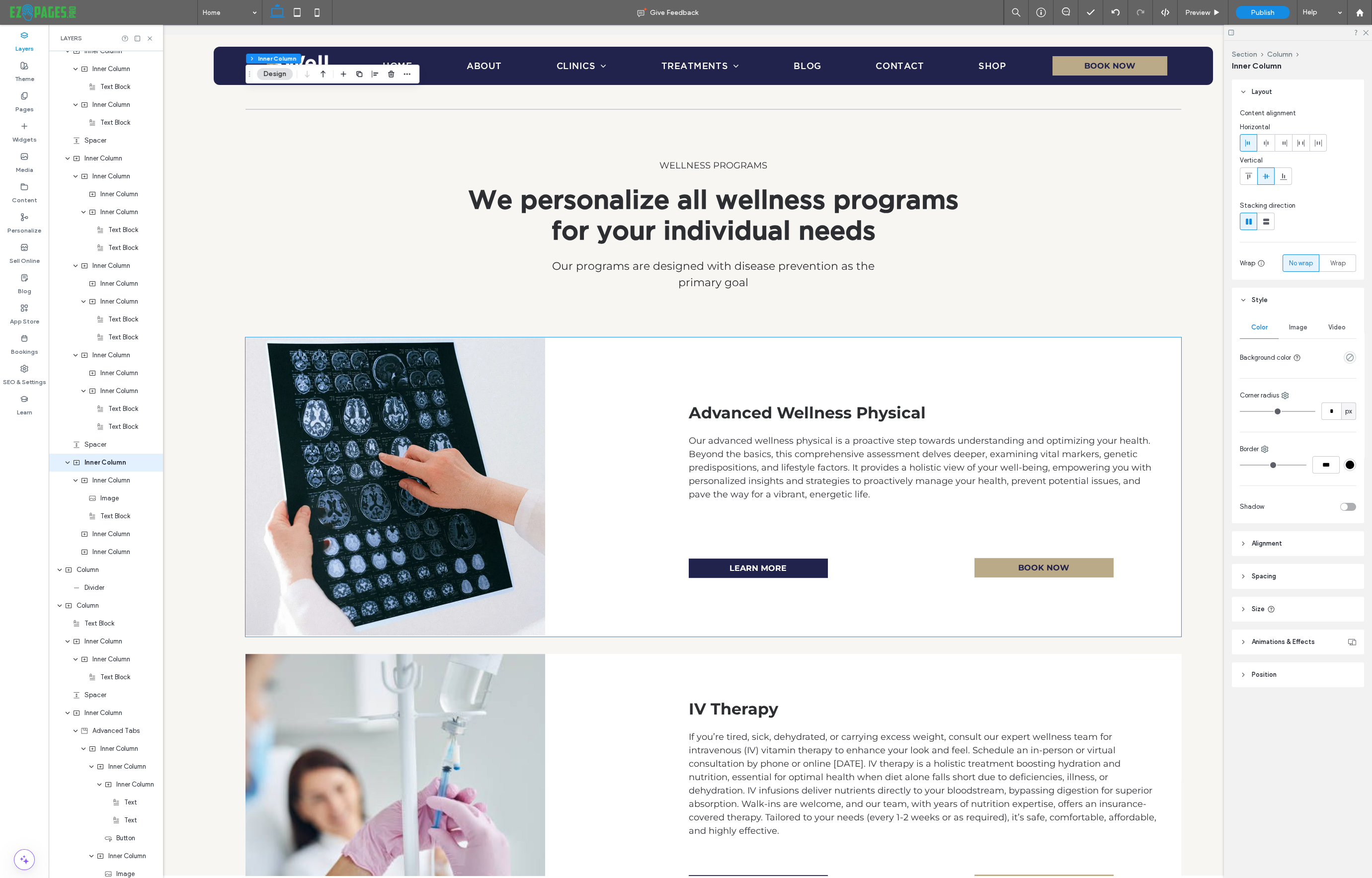
scroll to position [2233, 0]
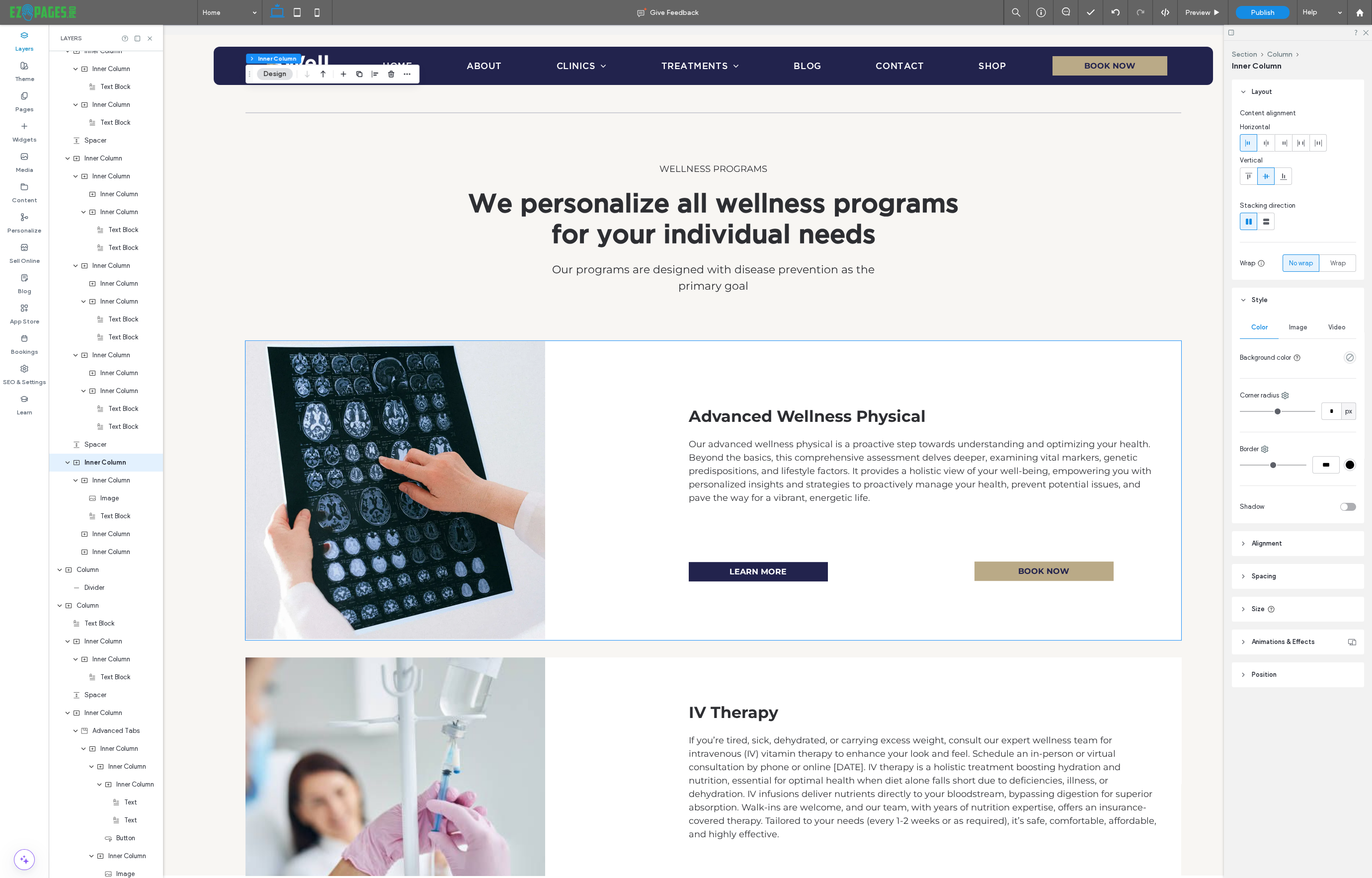
click at [657, 346] on div "Advanced Wellness Physical Our advanced wellness physical is a proactive step t…" at bounding box center [713, 490] width 935 height 299
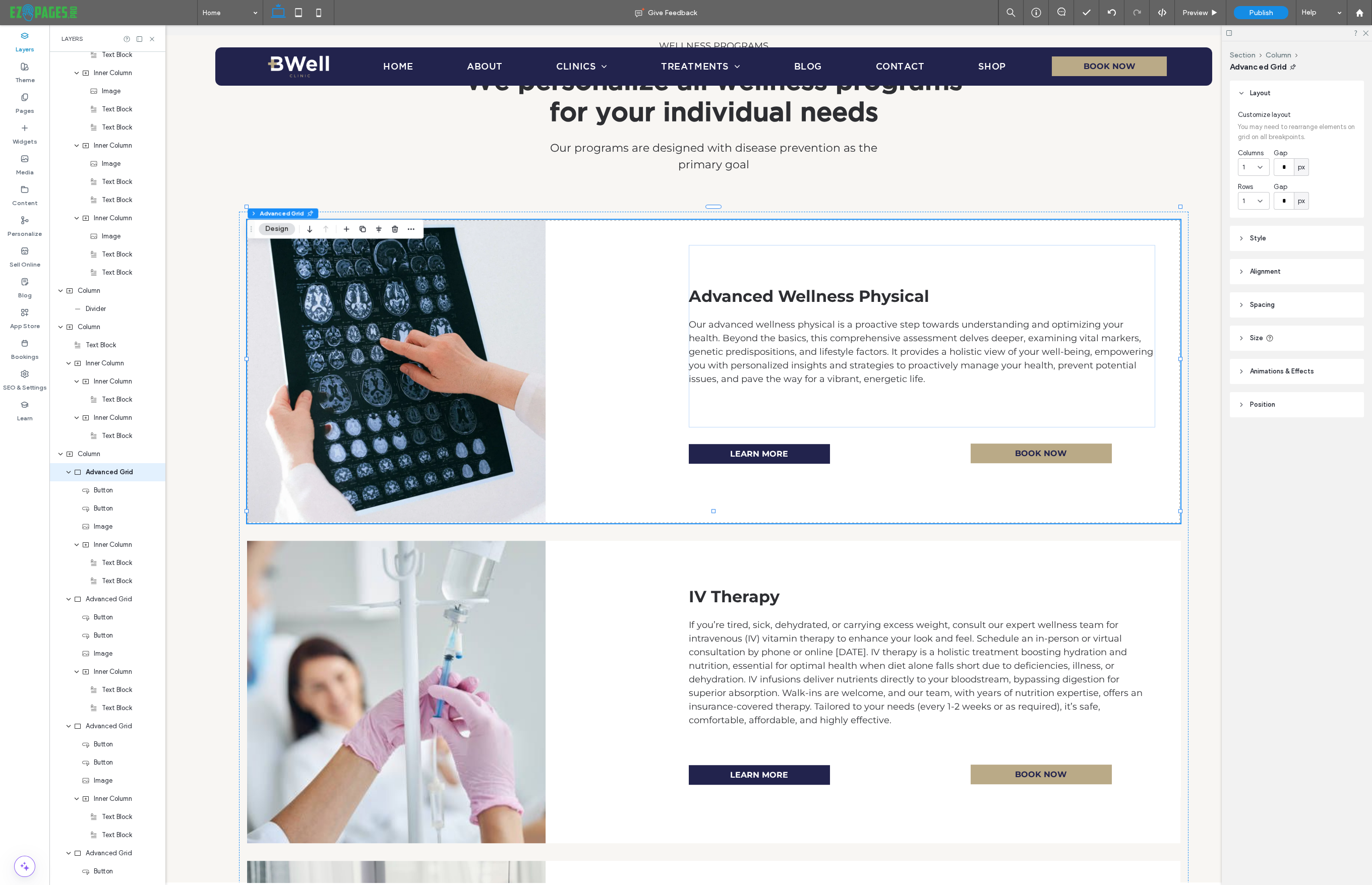
scroll to position [2339, 0]
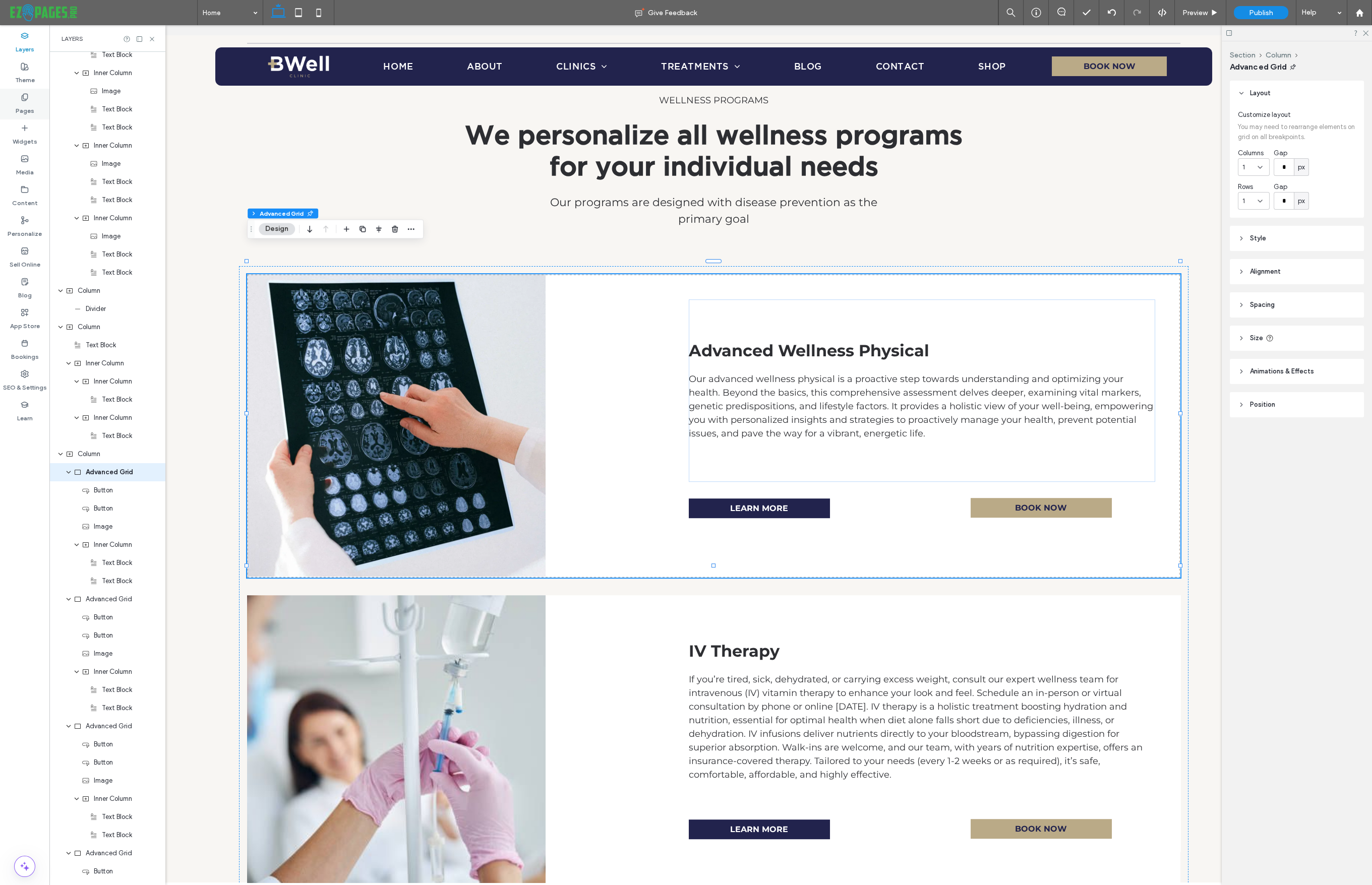
click at [24, 111] on label "Pages" at bounding box center [25, 108] width 19 height 14
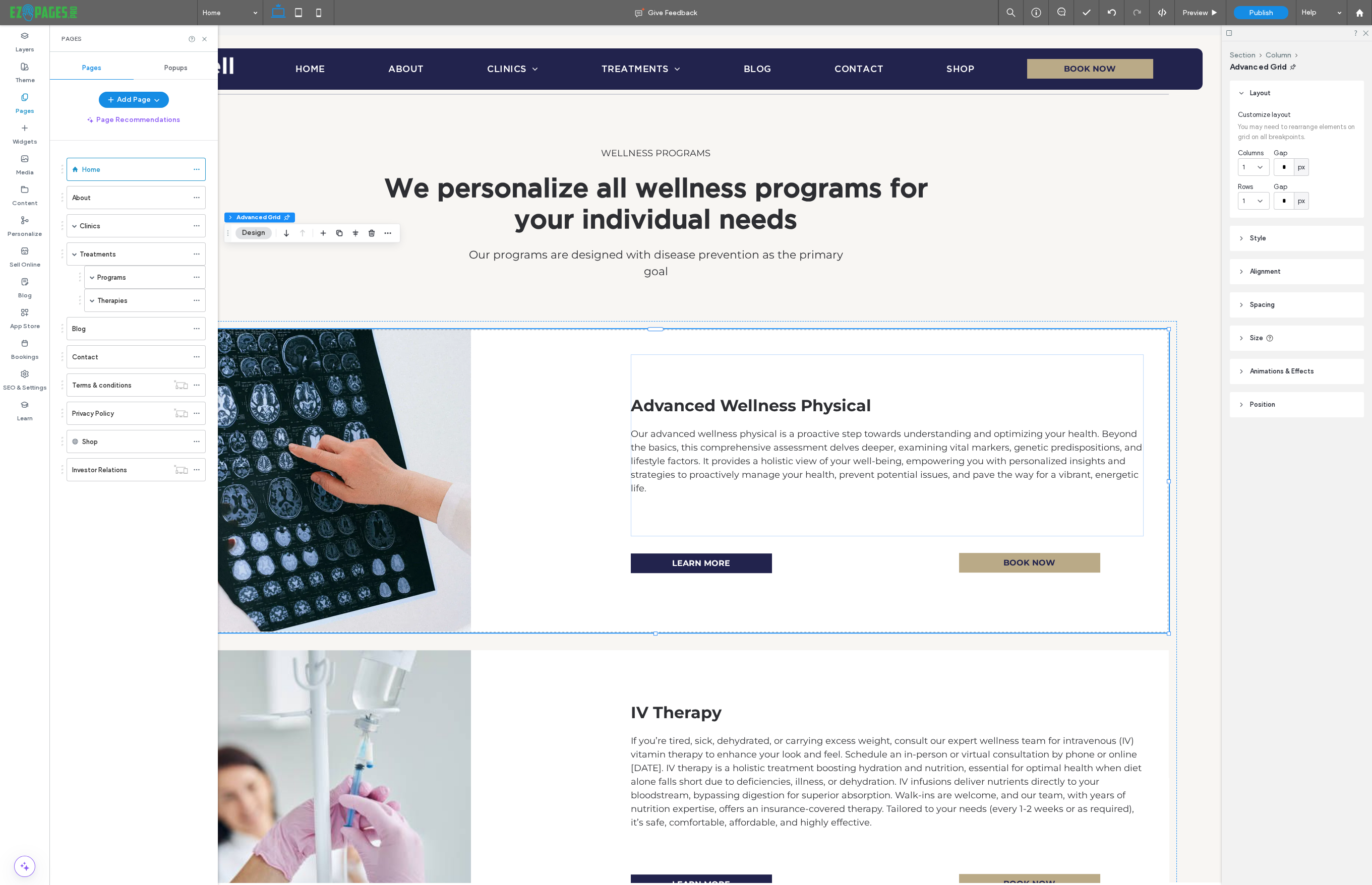
click at [159, 255] on div "Treatments" at bounding box center [134, 254] width 109 height 11
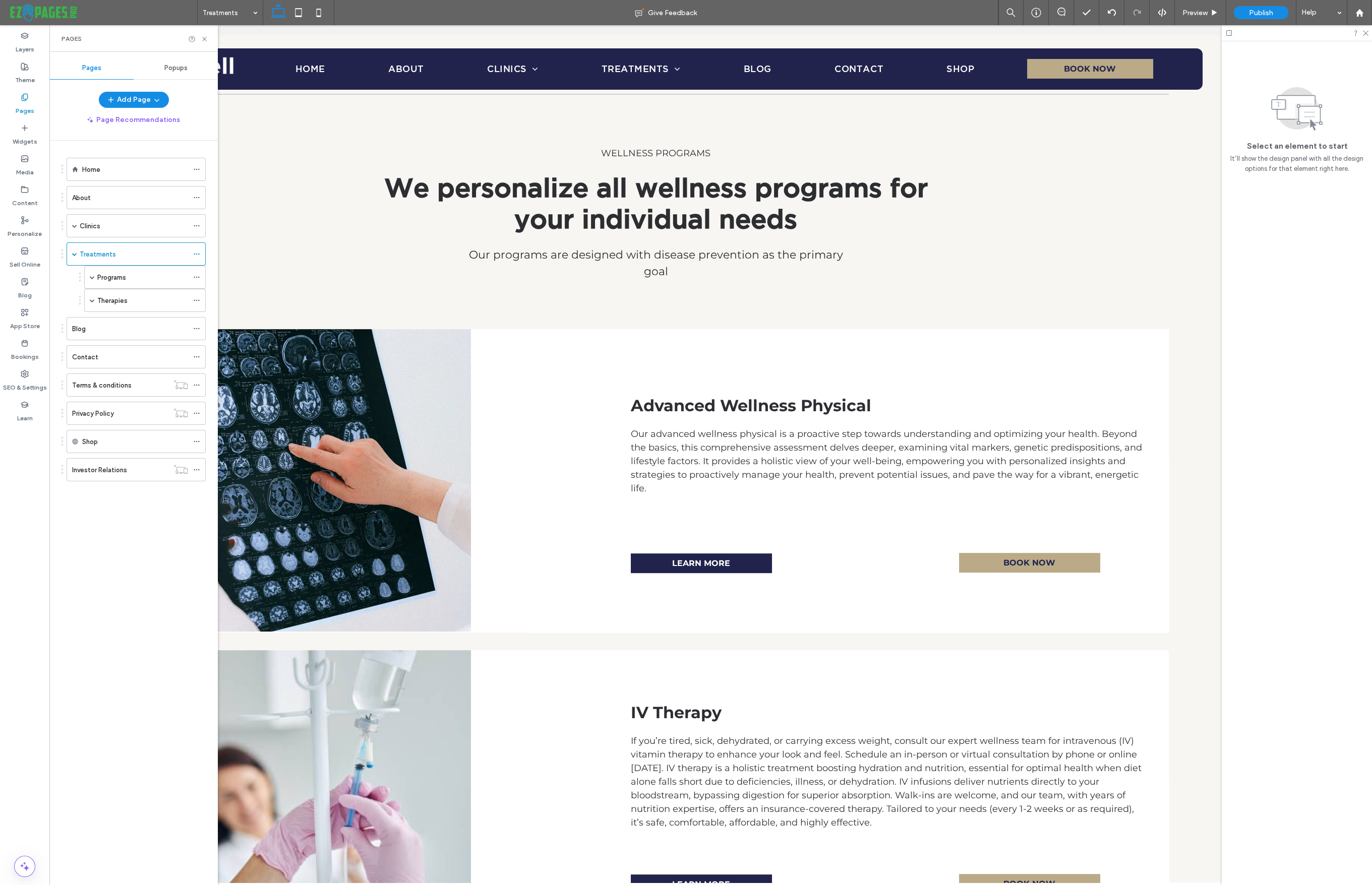
scroll to position [2403, 0]
